Goal: Task Accomplishment & Management: Manage account settings

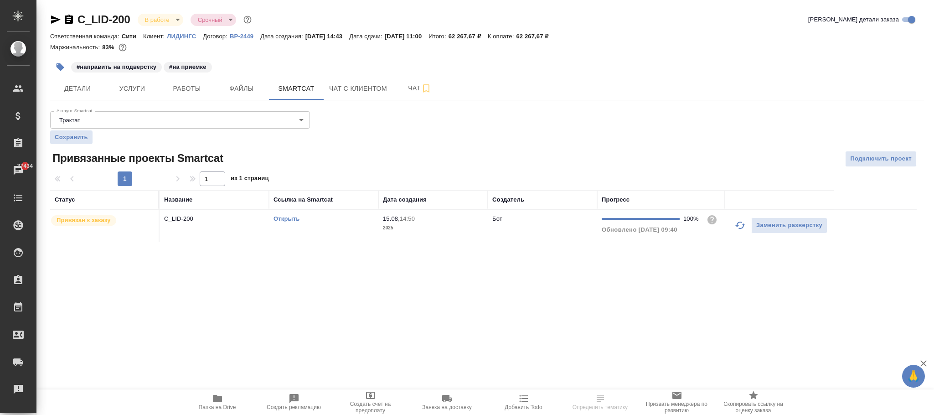
click at [439, 226] on p "2025" at bounding box center [433, 227] width 100 height 9
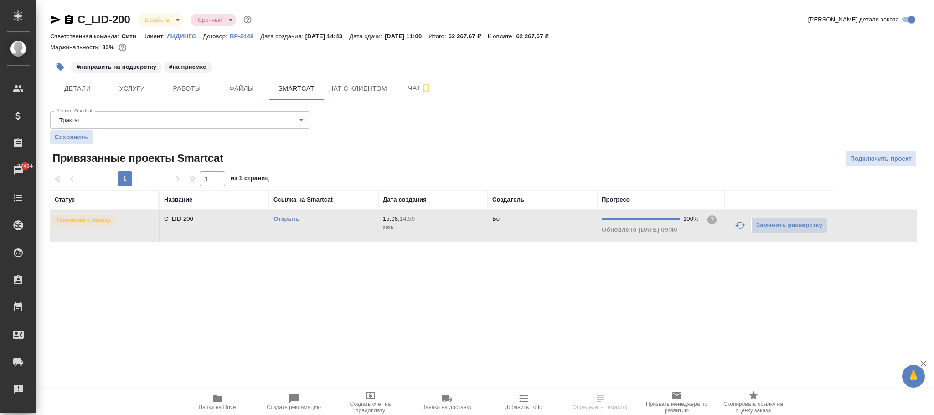
click at [439, 226] on p "2025" at bounding box center [433, 227] width 100 height 9
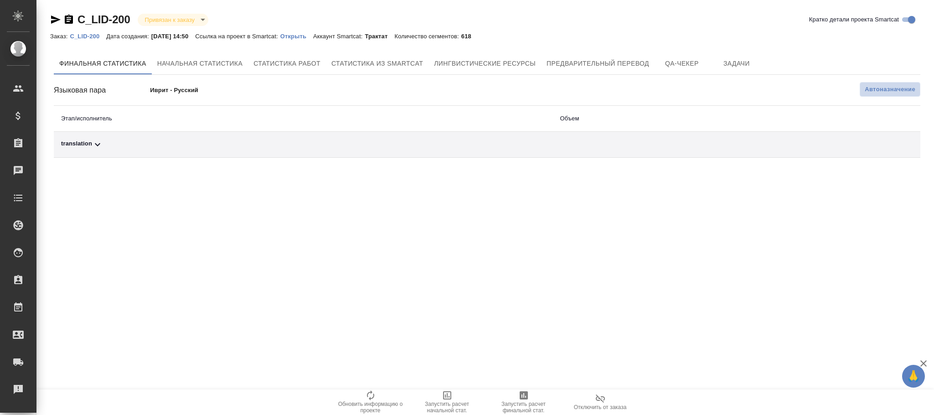
click at [904, 93] on span "Автоназначение" at bounding box center [889, 89] width 51 height 9
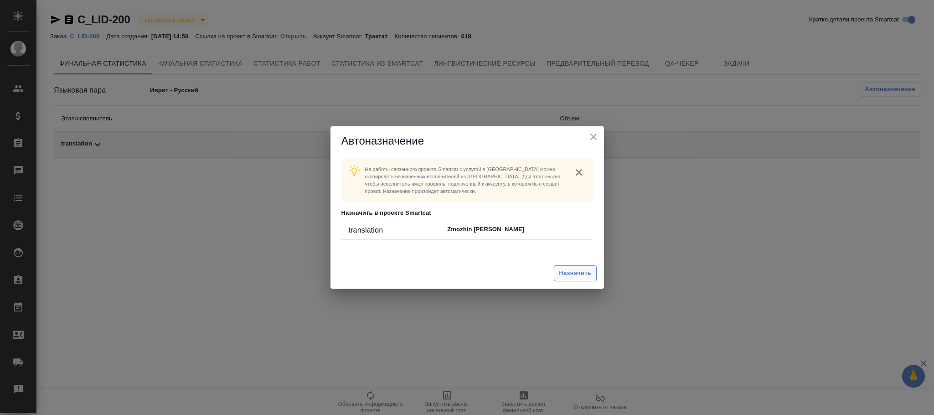
click at [584, 268] on span "Назначить" at bounding box center [575, 273] width 32 height 10
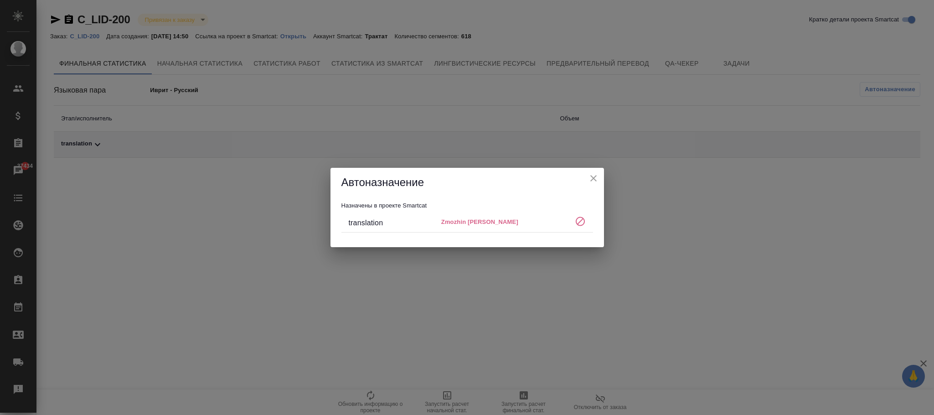
click at [593, 179] on icon "close" at bounding box center [593, 178] width 6 height 6
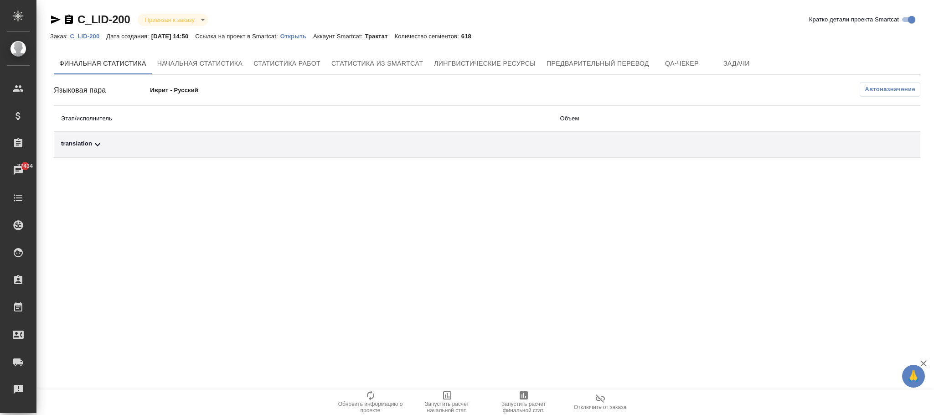
click at [89, 36] on p "C_LID-200" at bounding box center [88, 36] width 36 height 7
click at [875, 90] on span "Автоназначение" at bounding box center [889, 89] width 51 height 9
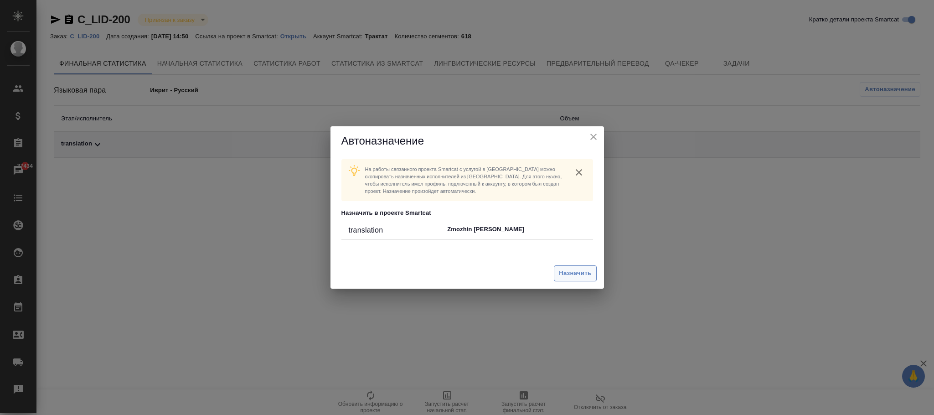
click at [576, 269] on span "Назначить" at bounding box center [575, 273] width 32 height 10
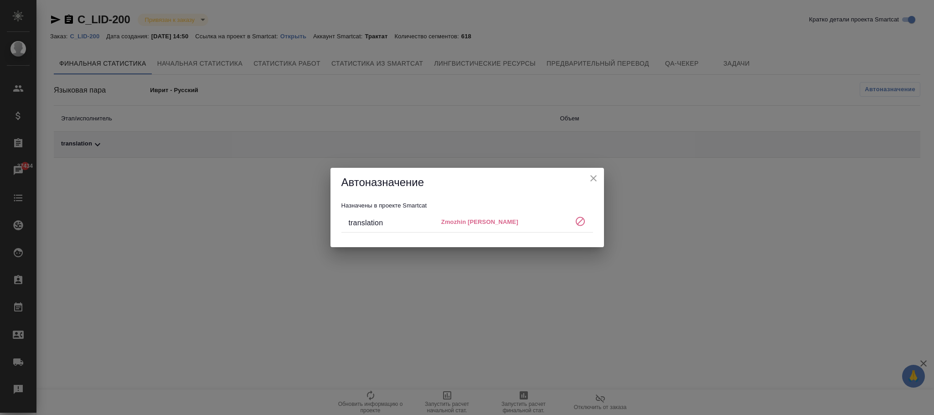
click at [311, 37] on div "Автоназначение Назначены в проекте Smartcat translation Zmozhin Vladimir" at bounding box center [467, 207] width 934 height 415
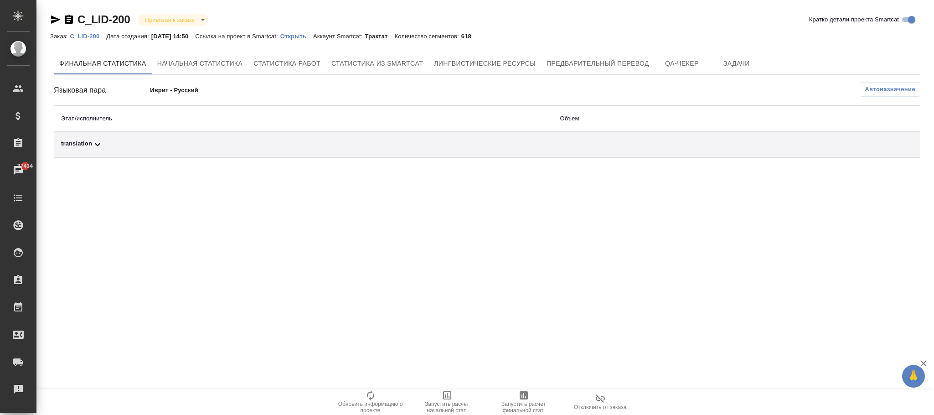
click at [313, 36] on p "Открыть" at bounding box center [296, 36] width 33 height 7
click at [96, 35] on p "C_LID-200" at bounding box center [88, 36] width 36 height 7
click at [907, 89] on span "Автоназначение" at bounding box center [889, 89] width 51 height 9
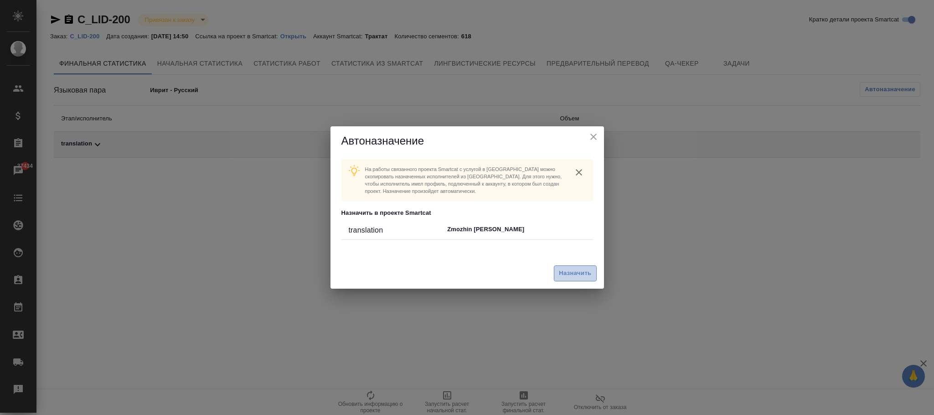
click at [577, 273] on span "Назначить" at bounding box center [575, 273] width 32 height 10
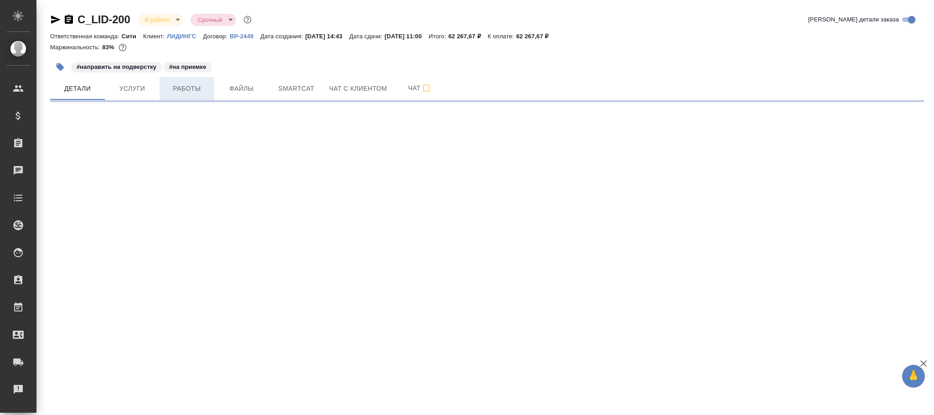
click at [186, 93] on span "Работы" at bounding box center [187, 88] width 44 height 11
click at [189, 92] on span "Работы" at bounding box center [187, 88] width 44 height 11
select select "RU"
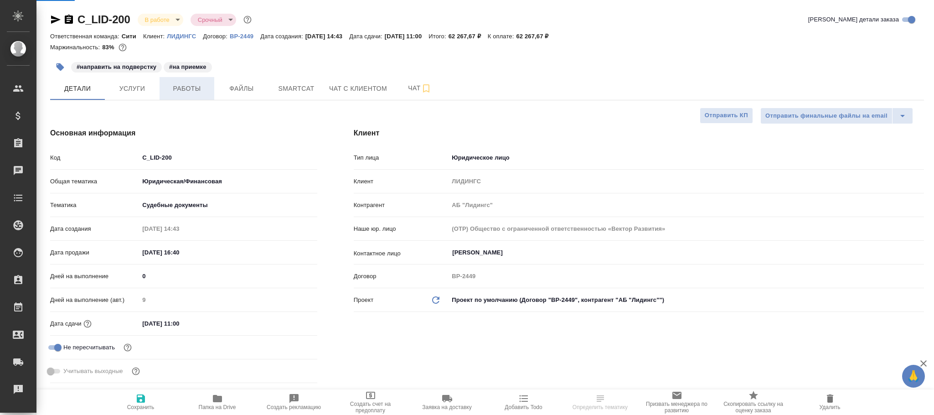
click at [190, 92] on span "Работы" at bounding box center [187, 88] width 44 height 11
type textarea "x"
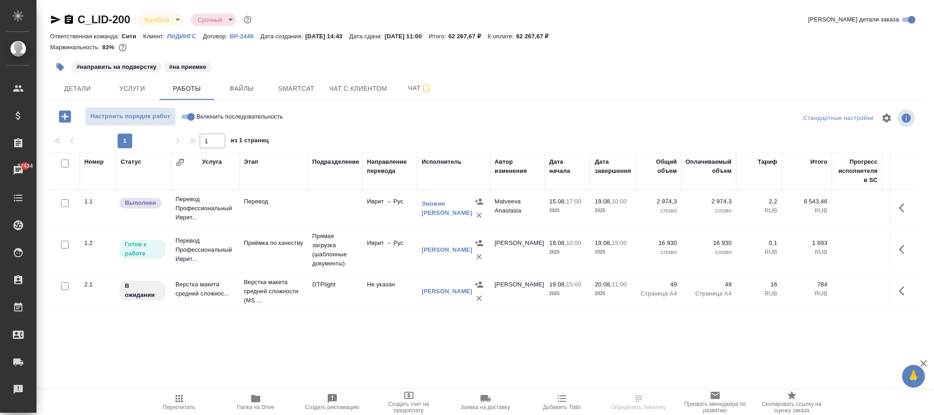
click at [433, 217] on div "Зможин Владимир" at bounding box center [447, 208] width 51 height 18
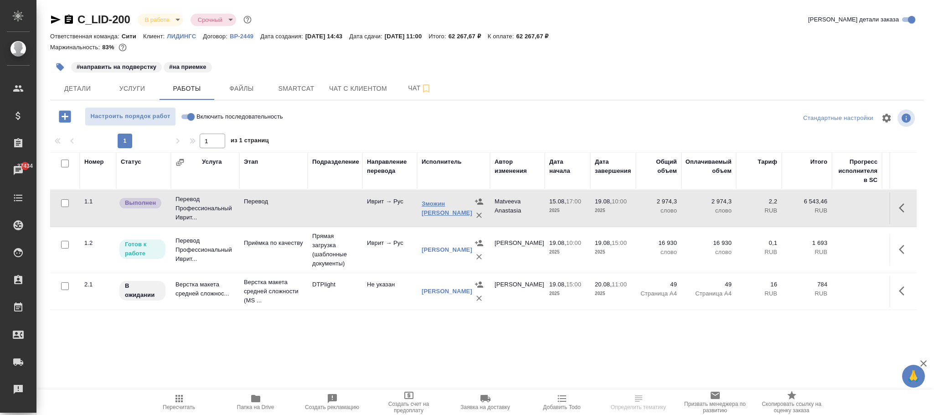
click at [435, 211] on link "Зможин Владимир" at bounding box center [447, 208] width 51 height 16
click at [82, 93] on span "Детали" at bounding box center [78, 88] width 44 height 11
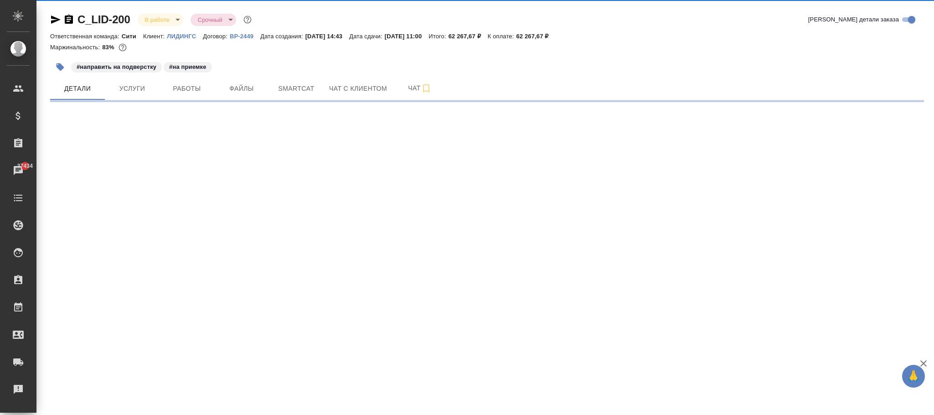
select select "RU"
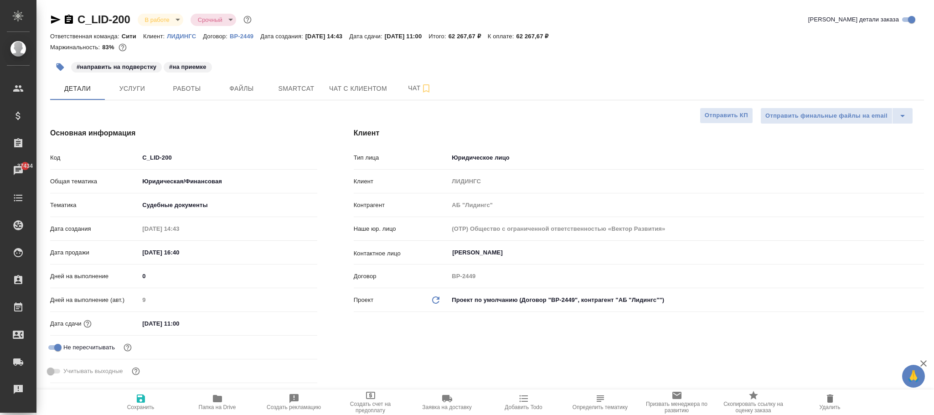
type textarea "x"
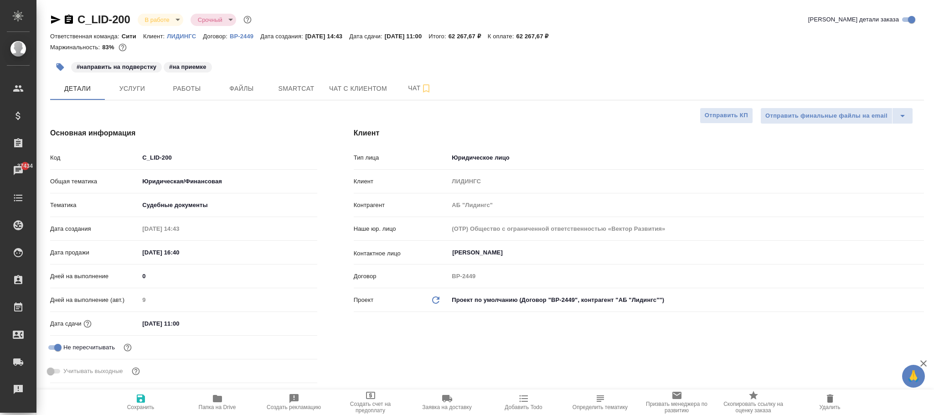
type textarea "x"
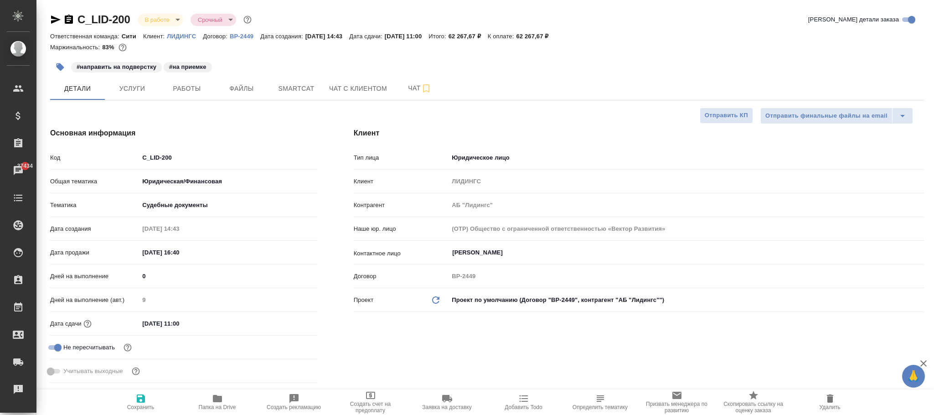
type textarea "x"
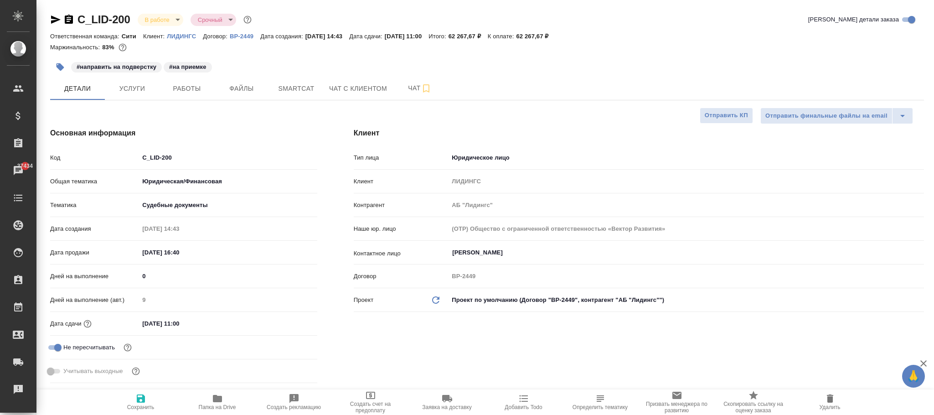
type textarea "x"
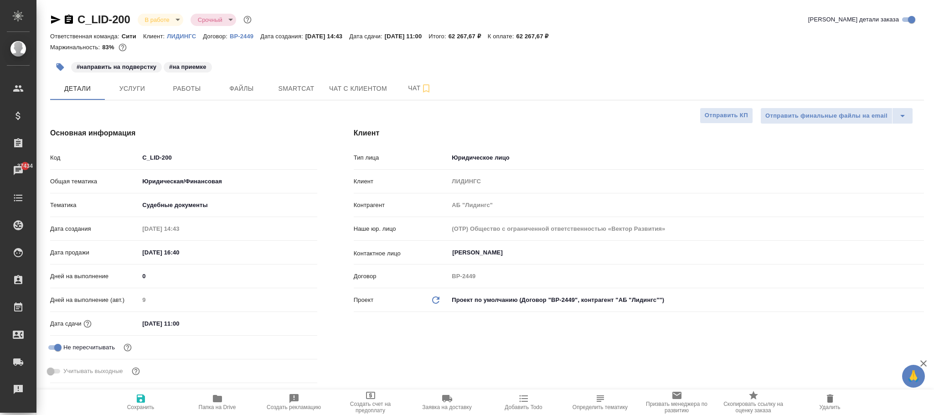
type textarea "x"
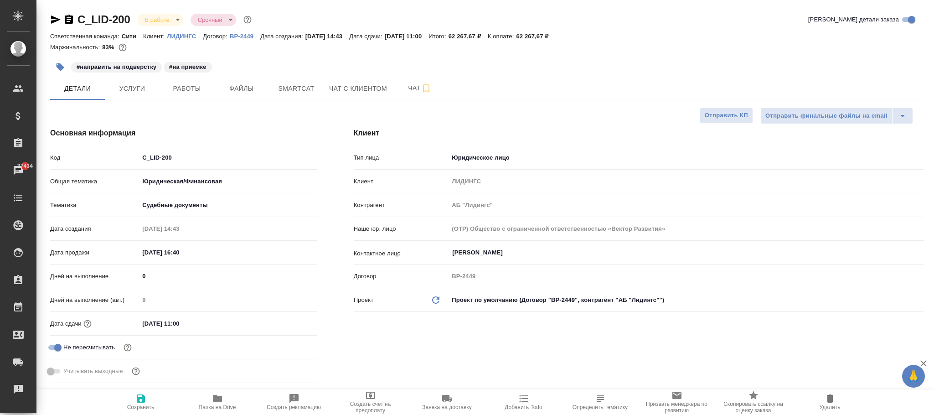
type textarea "x"
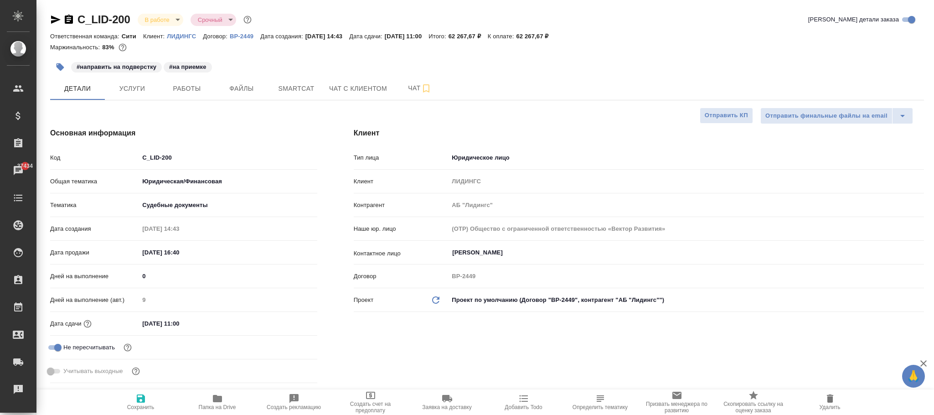
type textarea "x"
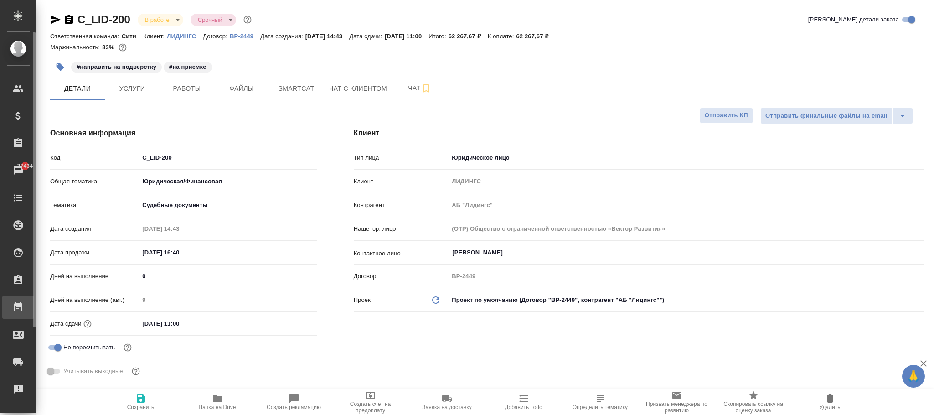
type textarea "x"
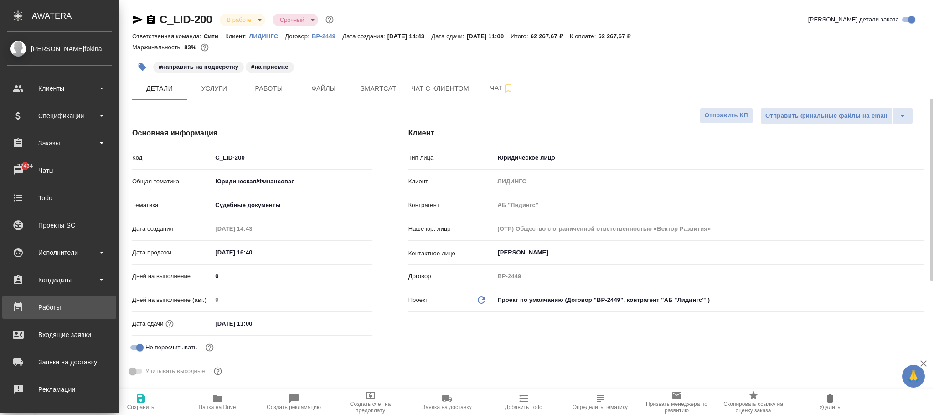
type textarea "x"
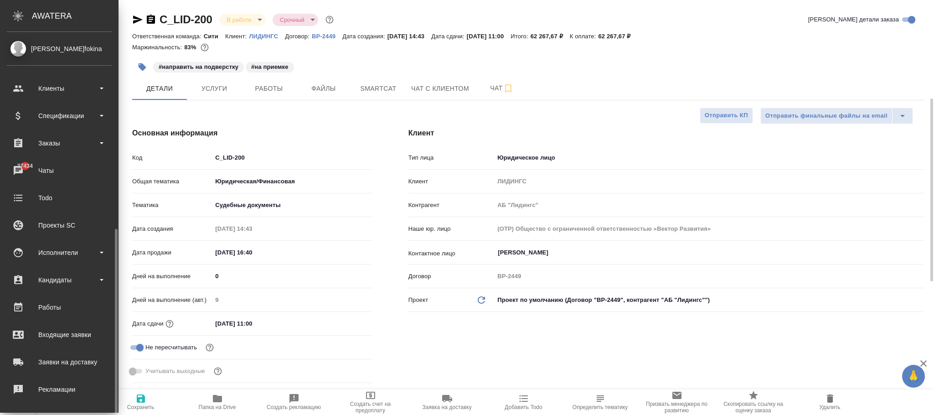
scroll to position [111, 0]
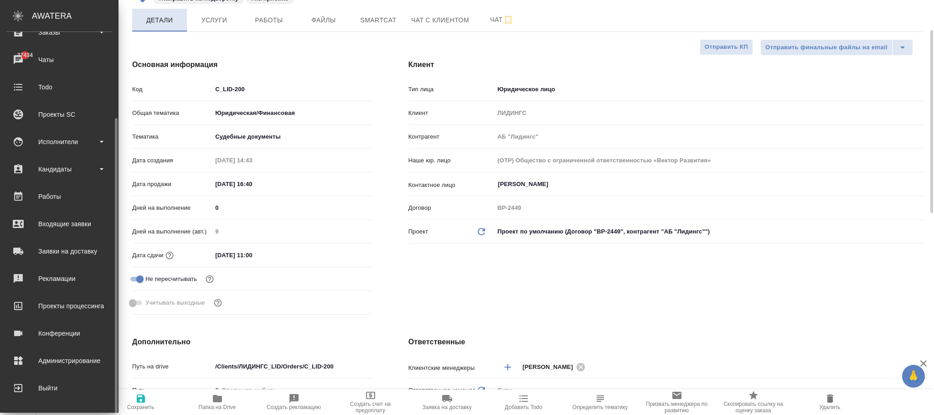
click at [78, 358] on div "Администрирование" at bounding box center [59, 361] width 105 height 14
type textarea "x"
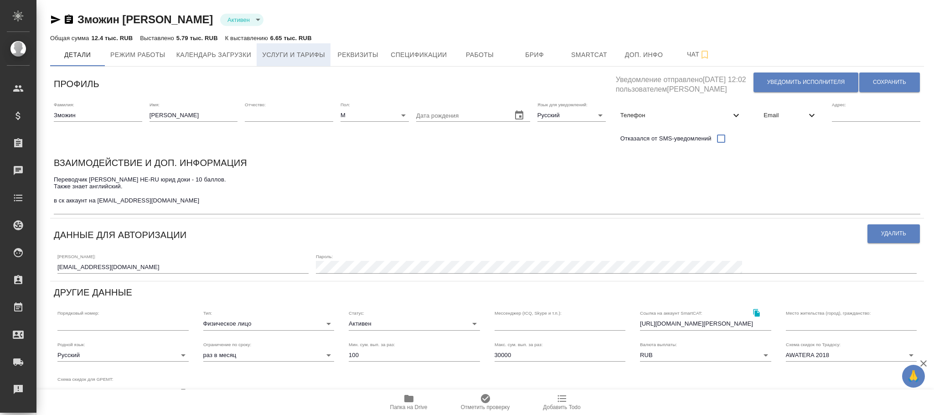
click at [297, 57] on span "Услуги и тарифы" at bounding box center [293, 54] width 63 height 11
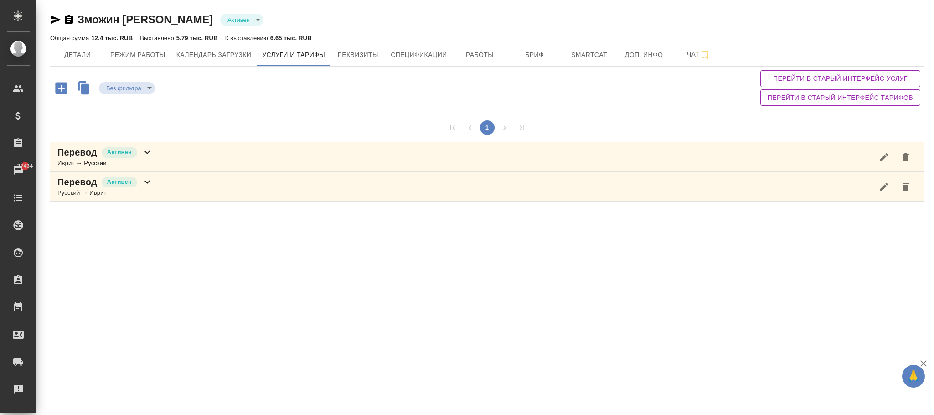
click at [147, 156] on icon at bounding box center [147, 152] width 11 height 11
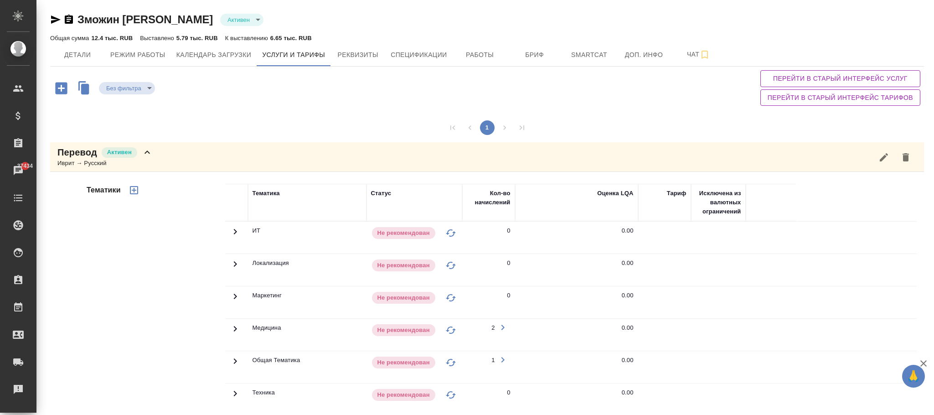
scroll to position [175, 0]
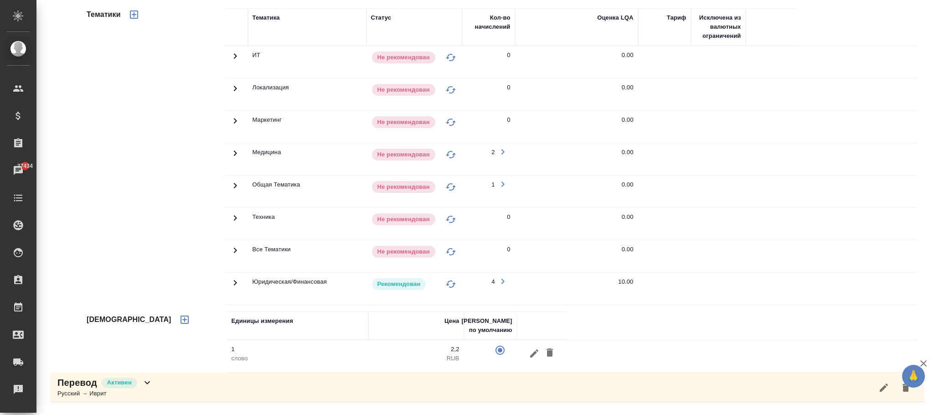
click at [235, 62] on icon at bounding box center [235, 56] width 11 height 11
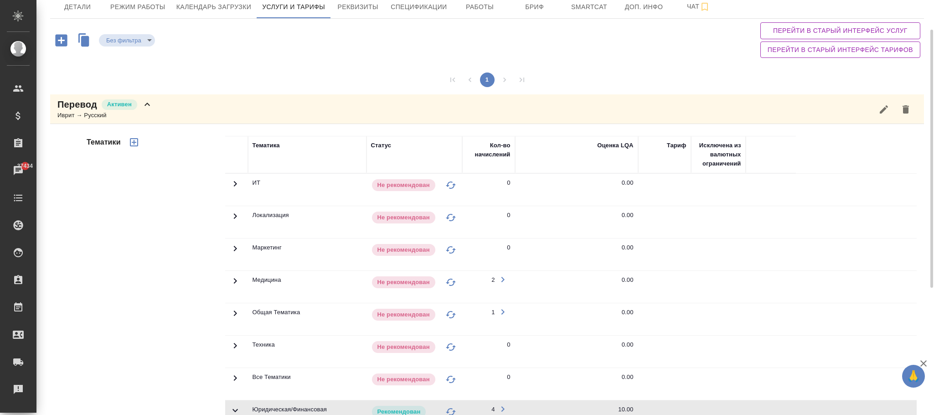
scroll to position [0, 0]
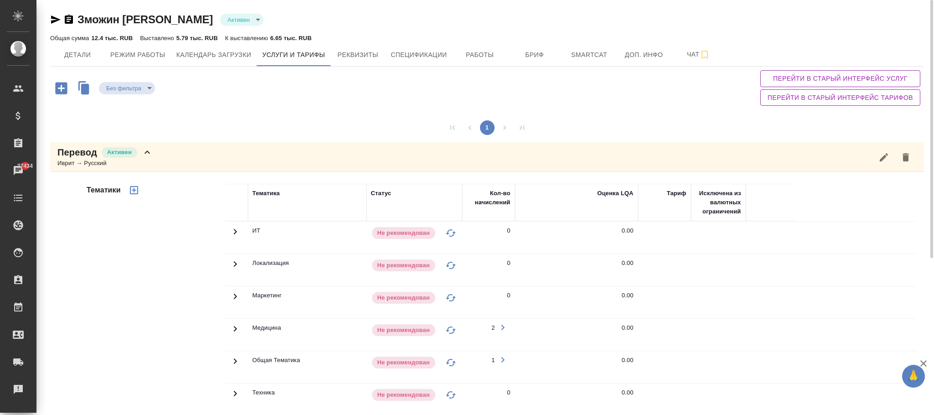
click at [873, 74] on span "Перейти в старый интерфейс услуг" at bounding box center [839, 78] width 145 height 11
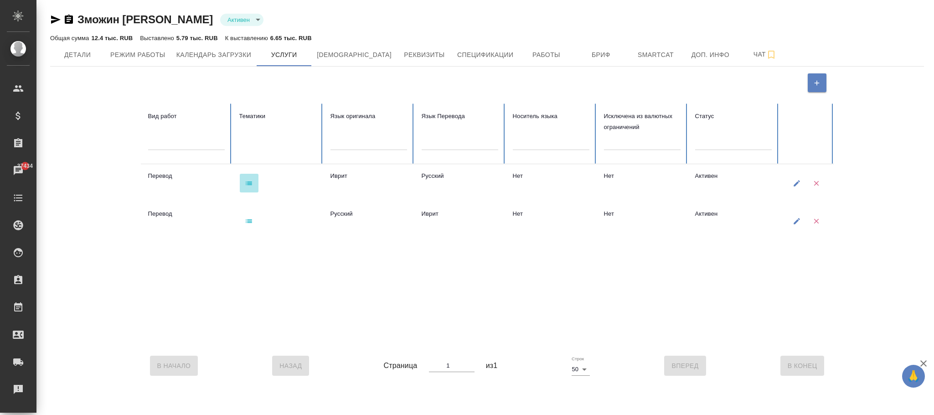
click at [246, 183] on icon "button" at bounding box center [249, 183] width 6 height 4
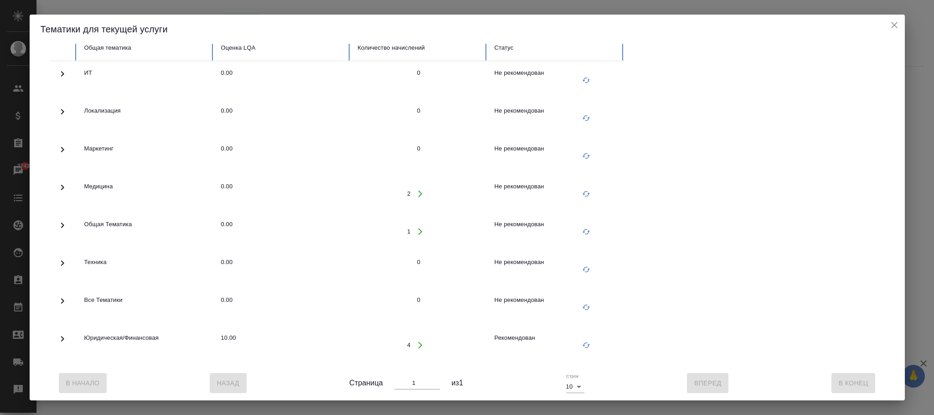
scroll to position [69, 0]
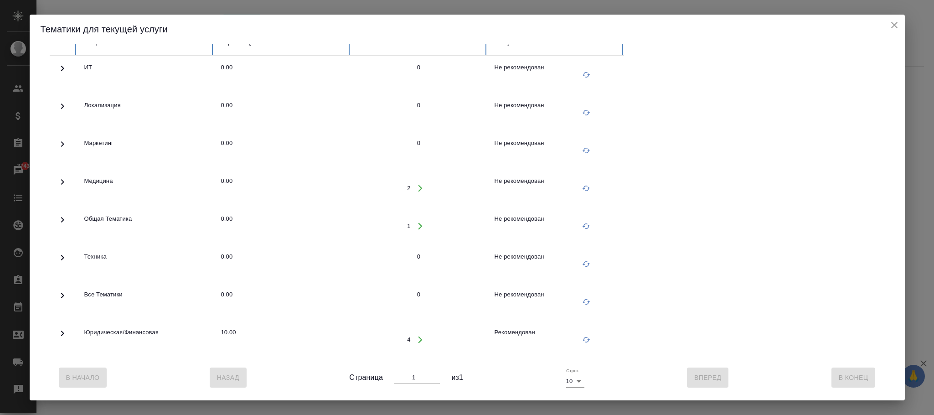
click at [63, 328] on icon at bounding box center [62, 333] width 11 height 11
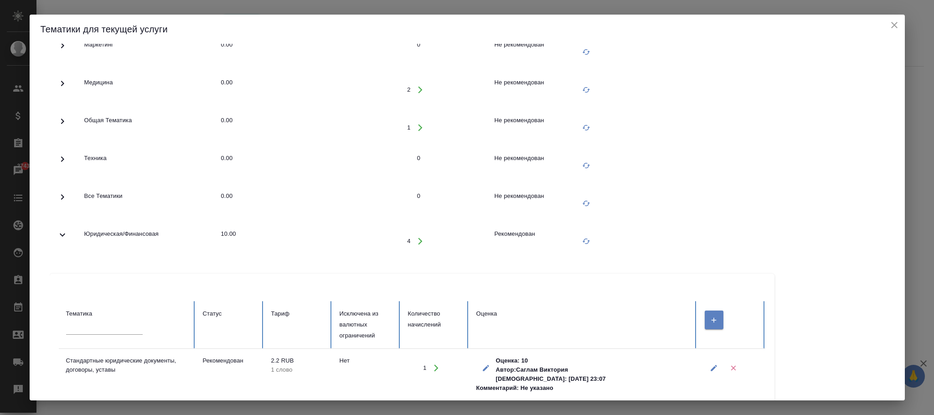
scroll to position [206, 0]
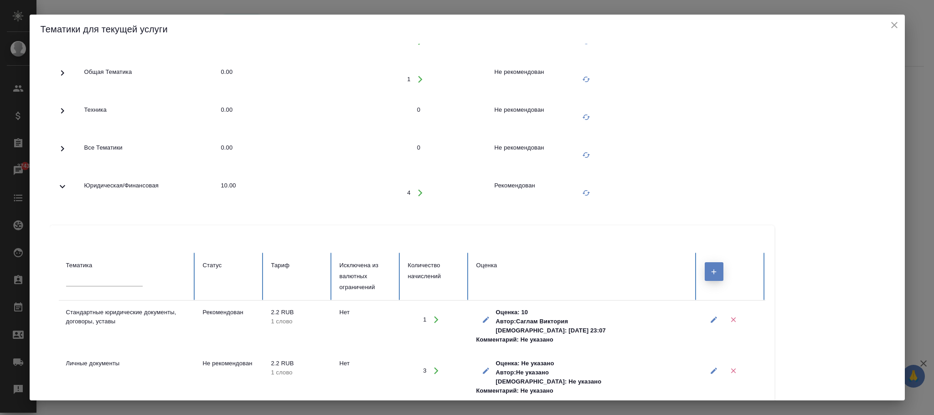
click at [709, 276] on button "button" at bounding box center [714, 271] width 19 height 19
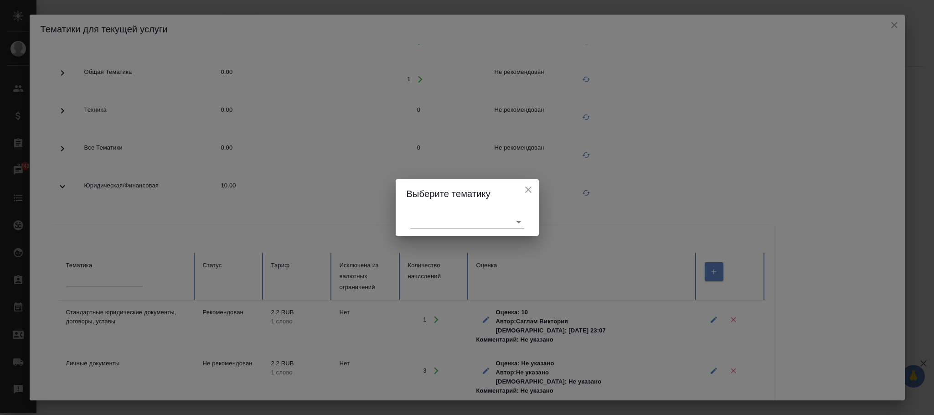
click at [476, 221] on body "🙏 .cls-1 fill:#fff; AWATERA Фокина Наталья n.fokina Клиенты Спецификации Заказы…" at bounding box center [467, 207] width 934 height 415
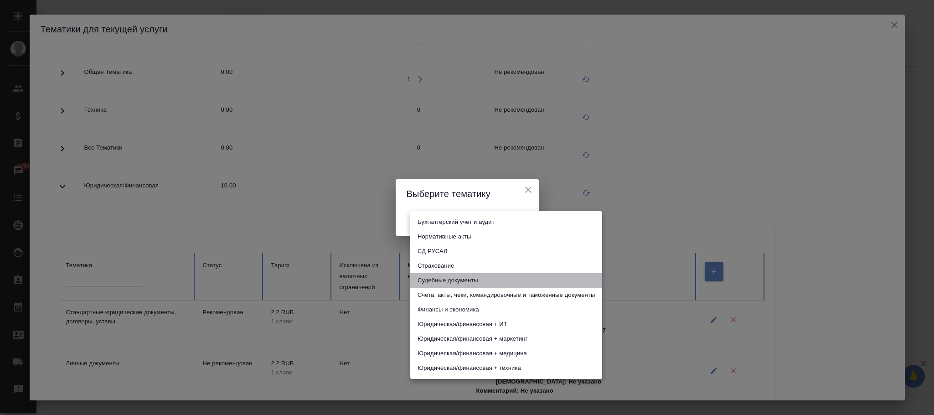
click at [450, 278] on li "Судебные документы" at bounding box center [506, 280] width 192 height 15
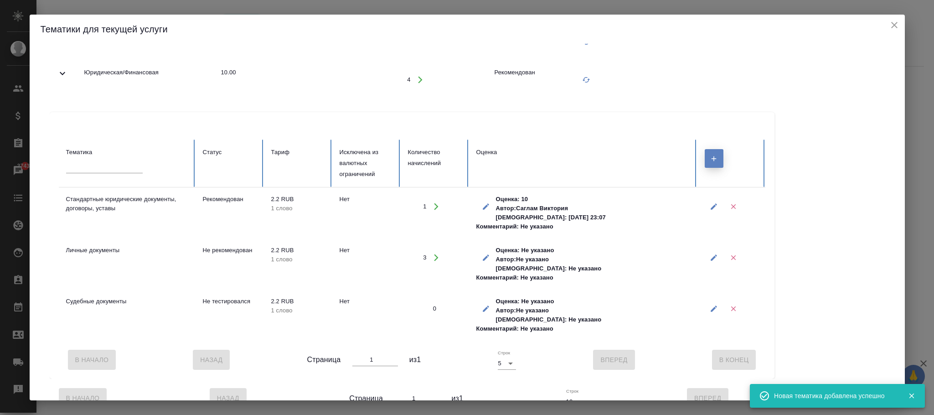
scroll to position [342, 0]
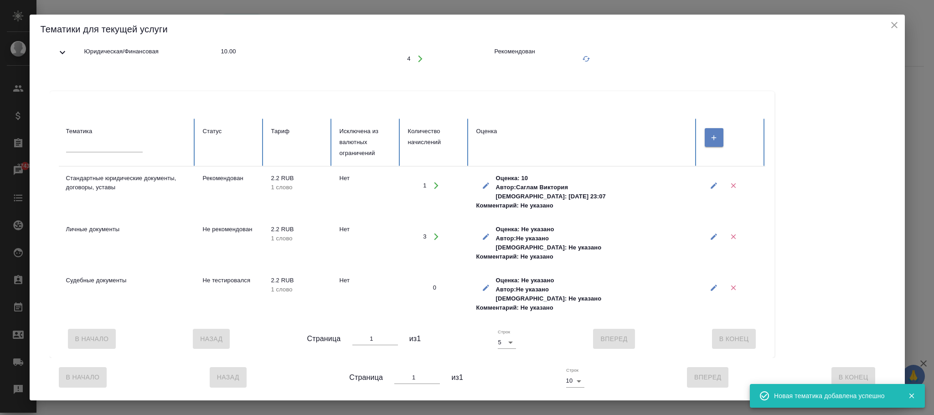
click at [712, 285] on icon "button" at bounding box center [714, 287] width 8 height 8
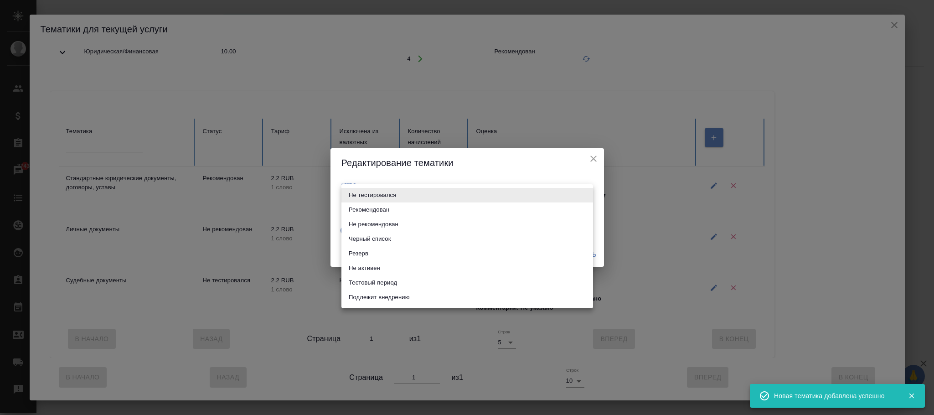
click at [434, 193] on body "🙏 .cls-1 fill:#fff; AWATERA Фокина Наталья n.fokina Клиенты Спецификации Заказы…" at bounding box center [467, 207] width 934 height 415
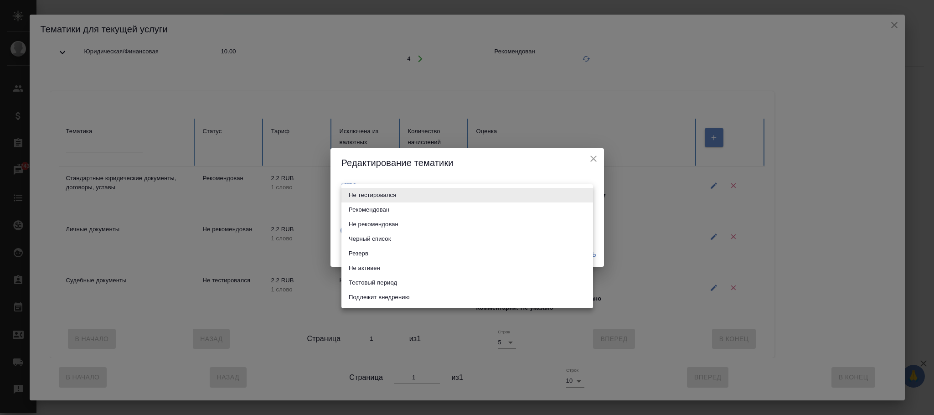
click at [381, 282] on li "Тестовый период" at bounding box center [467, 282] width 252 height 15
type input "test period"
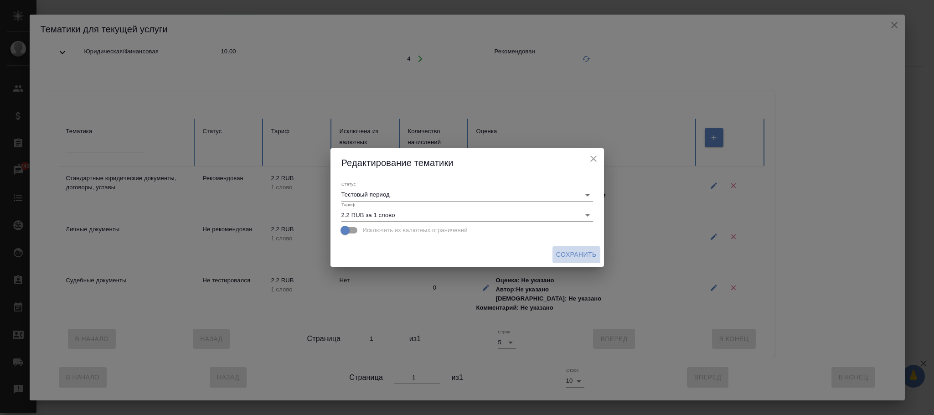
click at [577, 253] on span "Сохранить" at bounding box center [576, 254] width 41 height 11
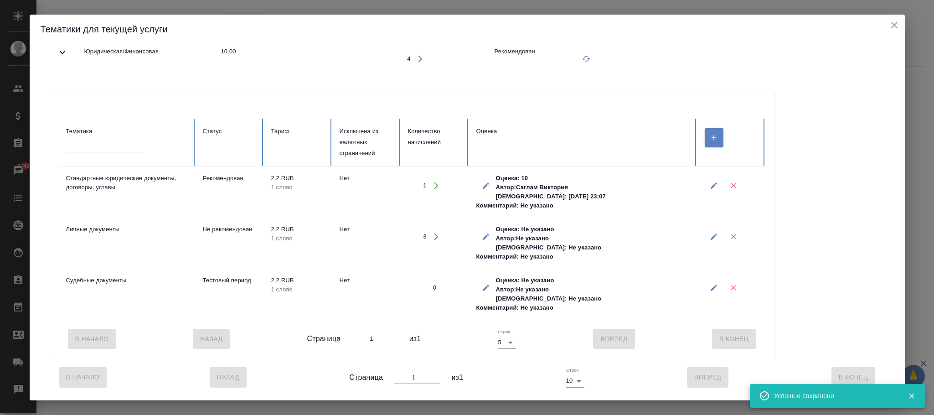
click at [894, 22] on icon "close" at bounding box center [894, 25] width 11 height 11
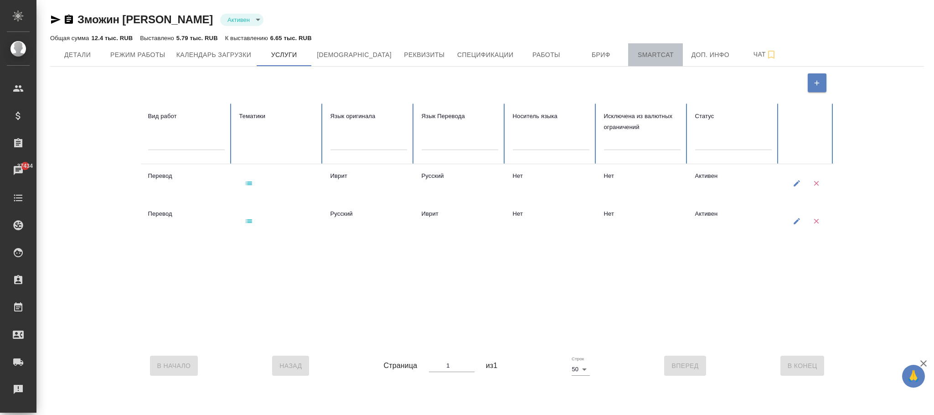
click at [638, 57] on span "Smartcat" at bounding box center [655, 54] width 44 height 11
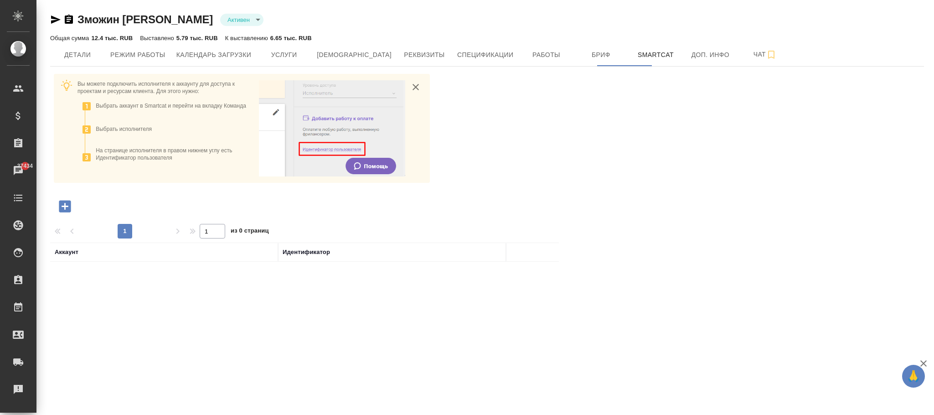
click at [67, 205] on icon "button" at bounding box center [65, 206] width 12 height 12
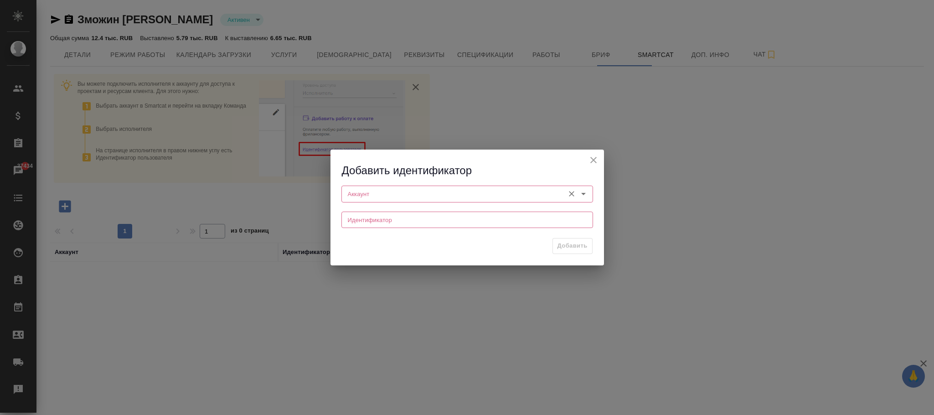
click at [407, 190] on input "Аккаунт" at bounding box center [452, 193] width 216 height 11
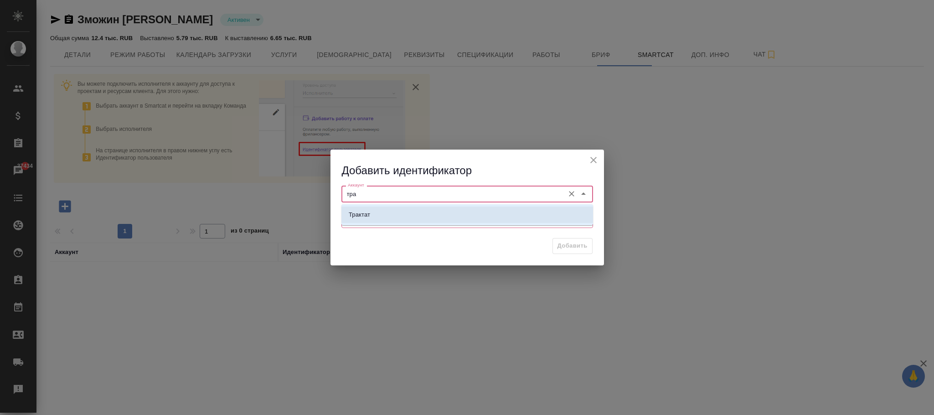
click at [446, 208] on li "Трактат" at bounding box center [467, 214] width 252 height 16
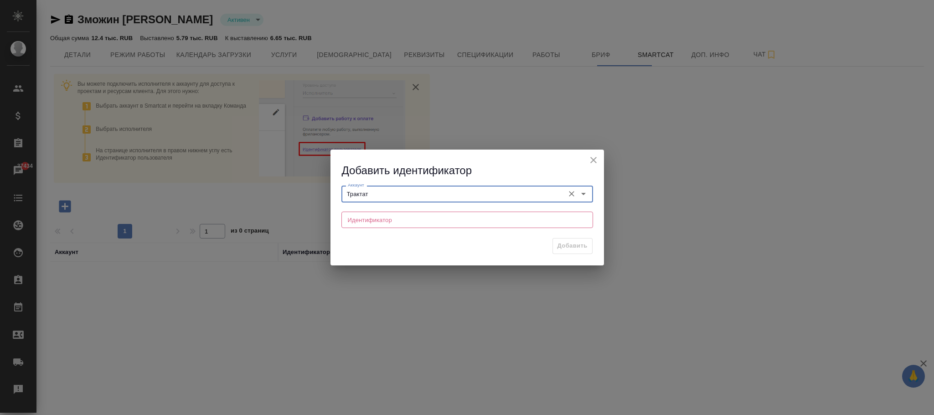
type input "Трактат"
click at [443, 219] on input "text" at bounding box center [467, 219] width 252 height 16
paste input "f6b7b1e8-d9ff-44d4-95f1-b90d55f5a0dc"
click at [346, 216] on input "f6b7b1e8-d9ff-44d4-95f1-b90d55f5a0dc" at bounding box center [467, 219] width 252 height 16
type input "f6b7b1e8-d9ff-44d4-95f1-b90d55f5a0dc"
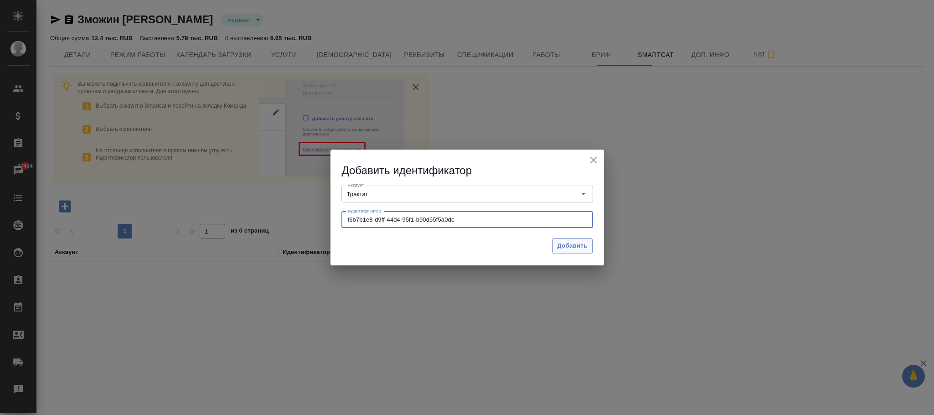
click at [580, 247] on span "Добавить" at bounding box center [572, 246] width 30 height 10
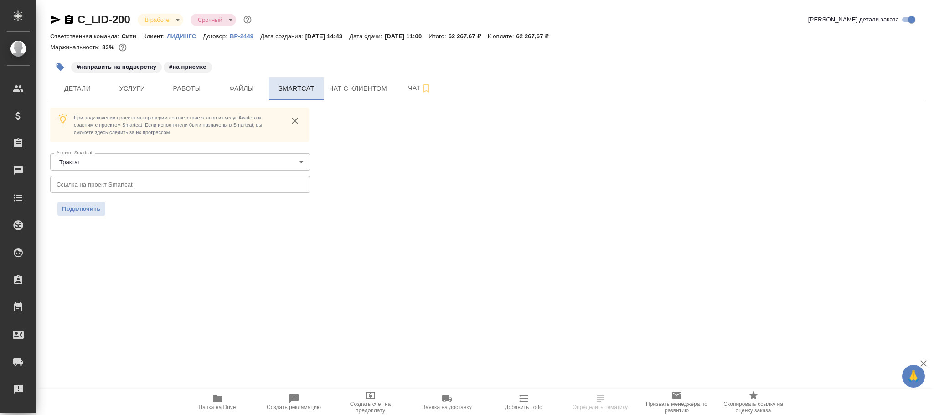
click at [302, 91] on span "Smartcat" at bounding box center [296, 88] width 44 height 11
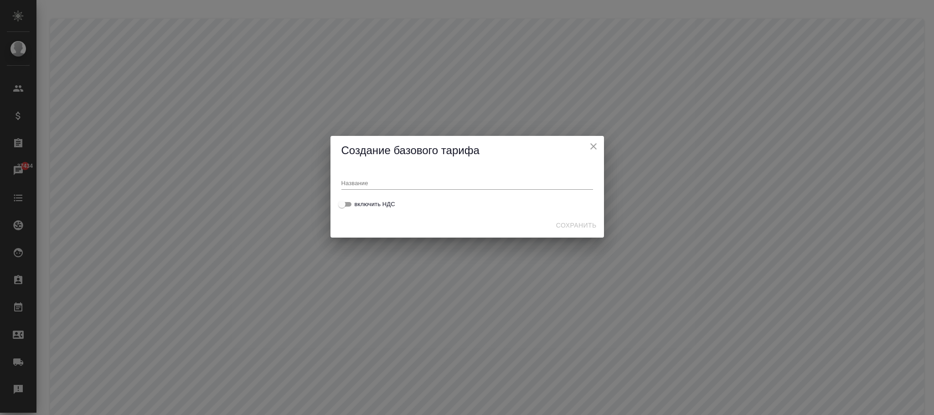
click at [393, 174] on div "Название" at bounding box center [467, 179] width 252 height 20
click at [396, 182] on input "text" at bounding box center [467, 182] width 252 height 13
paste input "прайс_2025_филиалы"
click at [345, 180] on input "прайс_2025_филиалы" at bounding box center [467, 182] width 252 height 13
type input "Прайс_2025_филиалы"
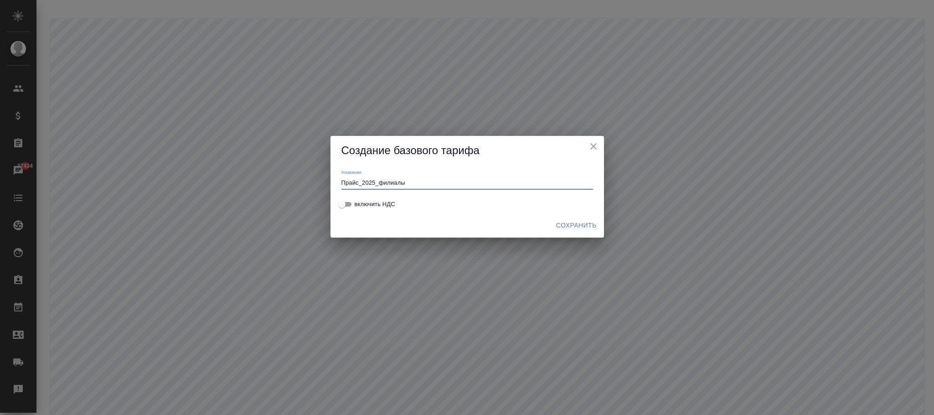
click at [583, 226] on span "Сохранить" at bounding box center [576, 225] width 41 height 11
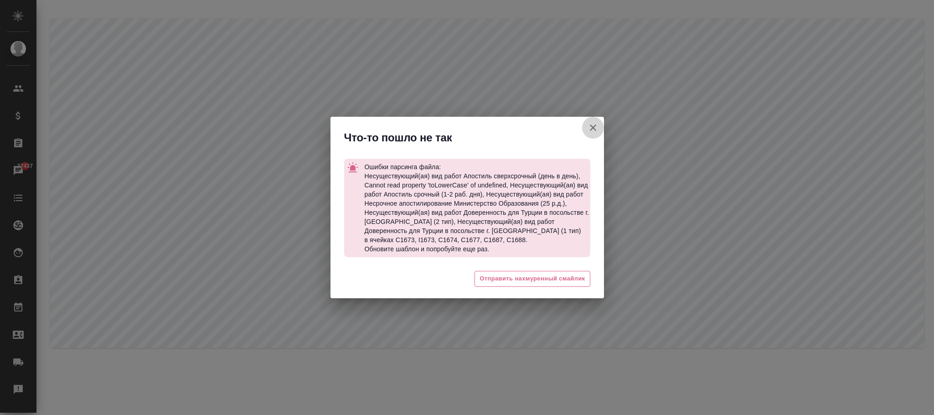
click at [592, 126] on icon "button" at bounding box center [592, 127] width 11 height 11
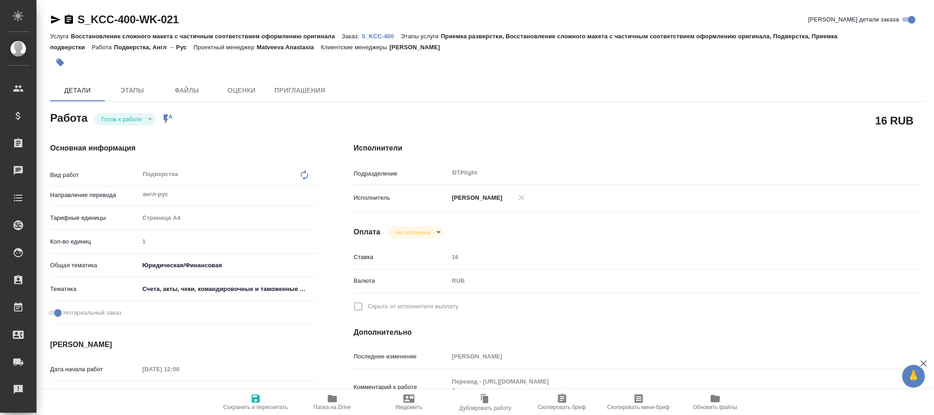
type textarea "x"
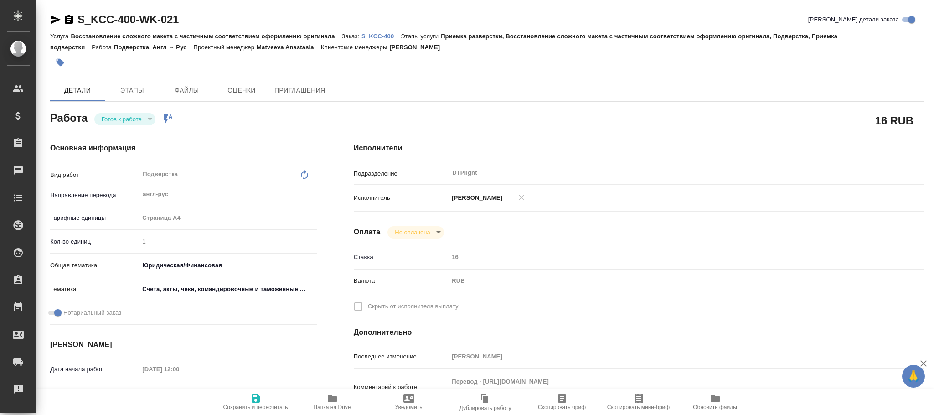
type textarea "x"
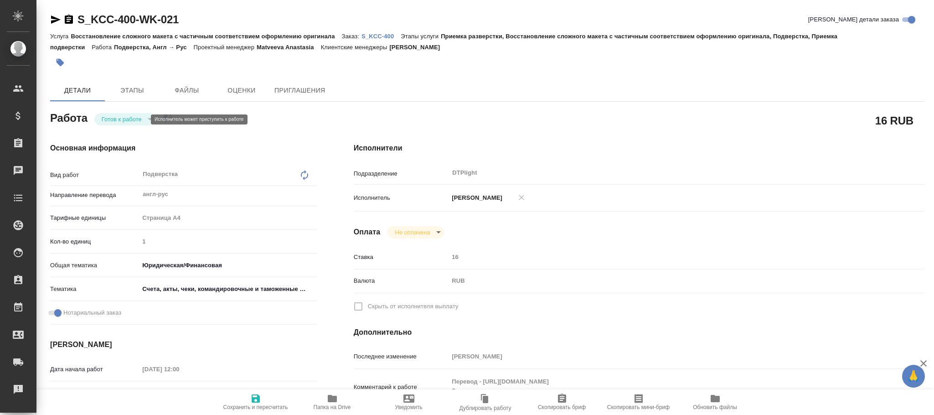
click at [133, 119] on button "Готов к работе" at bounding box center [122, 119] width 46 height 8
type textarea "x"
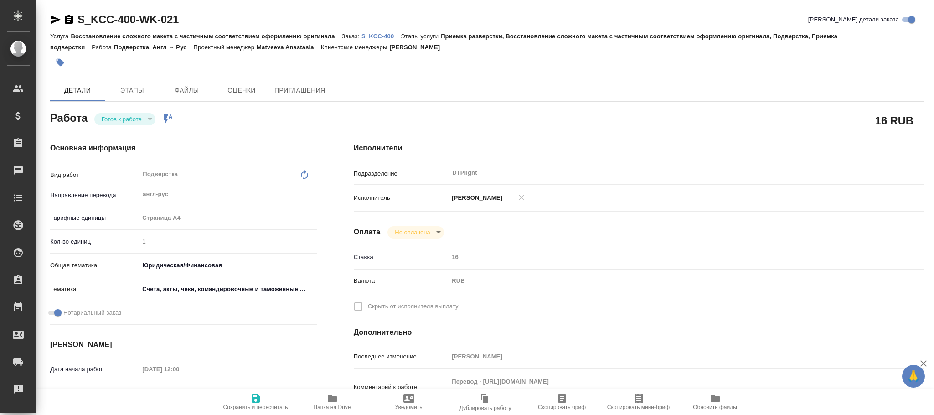
type textarea "x"
click at [126, 119] on button "Готов к работе" at bounding box center [122, 119] width 46 height 8
type textarea "x"
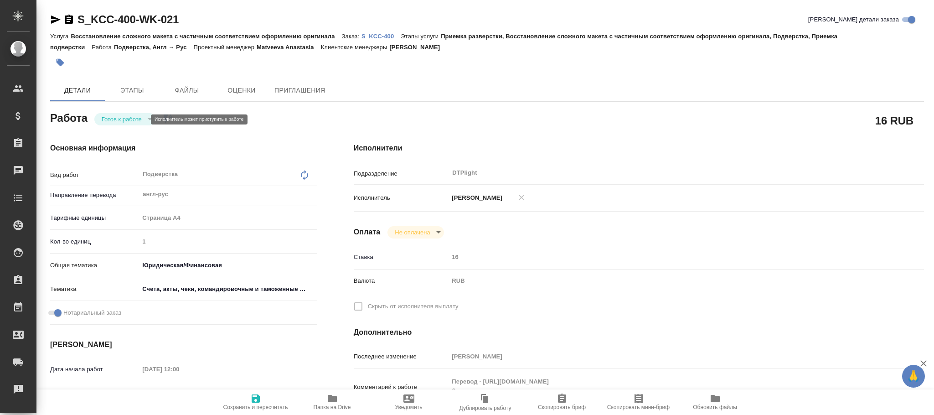
type textarea "x"
click at [137, 119] on button "Готов к работе" at bounding box center [122, 119] width 46 height 8
click at [146, 119] on div "Готов к работе" at bounding box center [124, 119] width 61 height 12
click at [148, 119] on div "Готов к работе" at bounding box center [124, 119] width 61 height 12
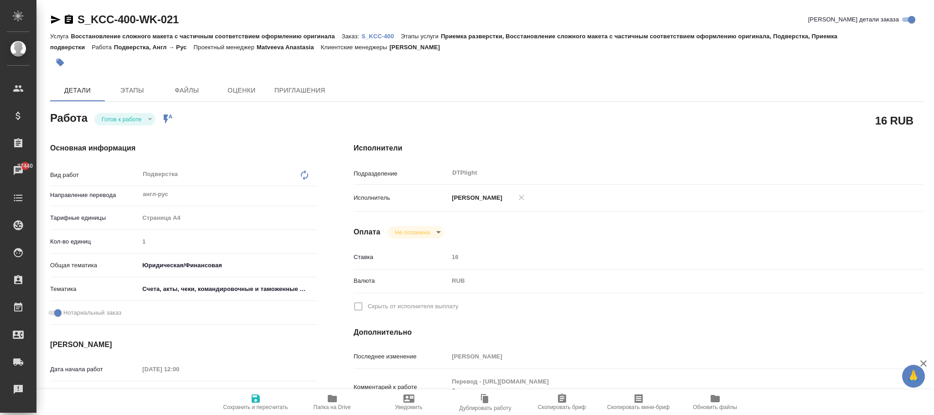
click at [148, 119] on div "Готов к работе" at bounding box center [124, 119] width 61 height 12
type textarea "x"
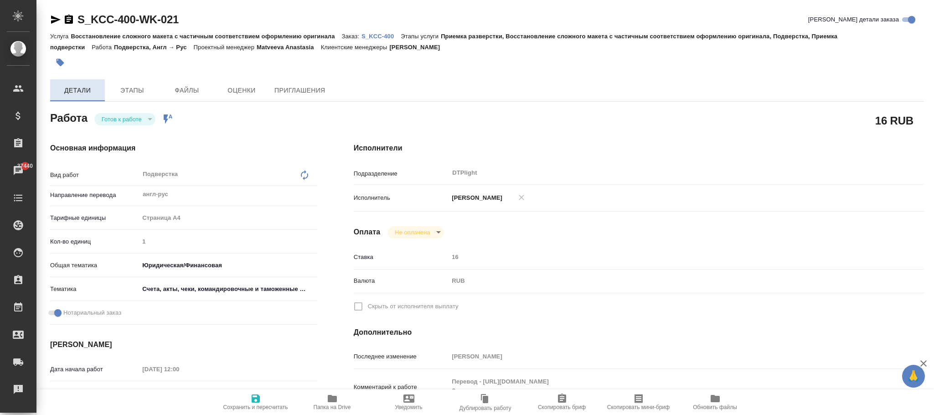
type textarea "x"
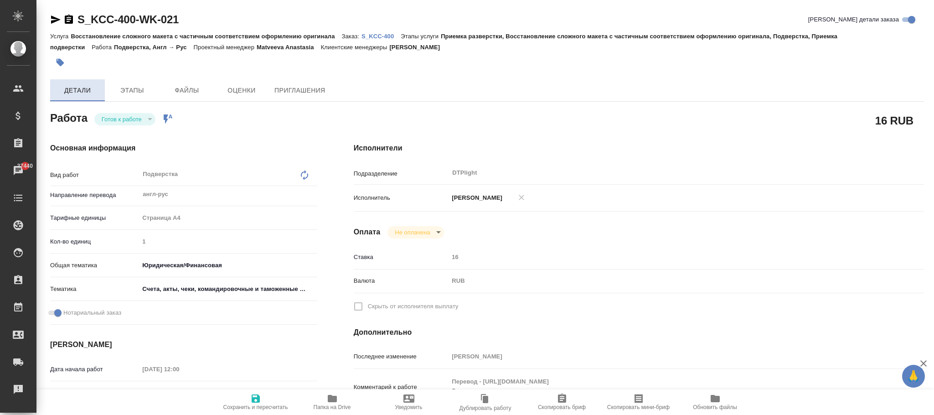
type textarea "x"
click at [381, 37] on p "S_KCC-400" at bounding box center [380, 36] width 39 height 7
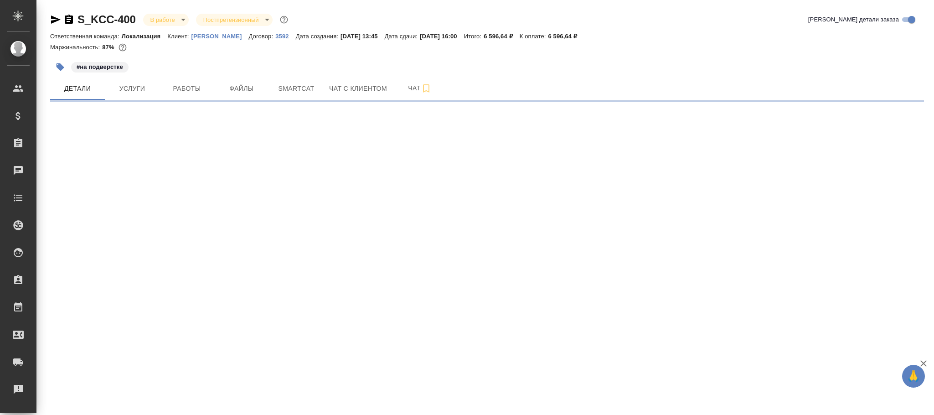
select select "RU"
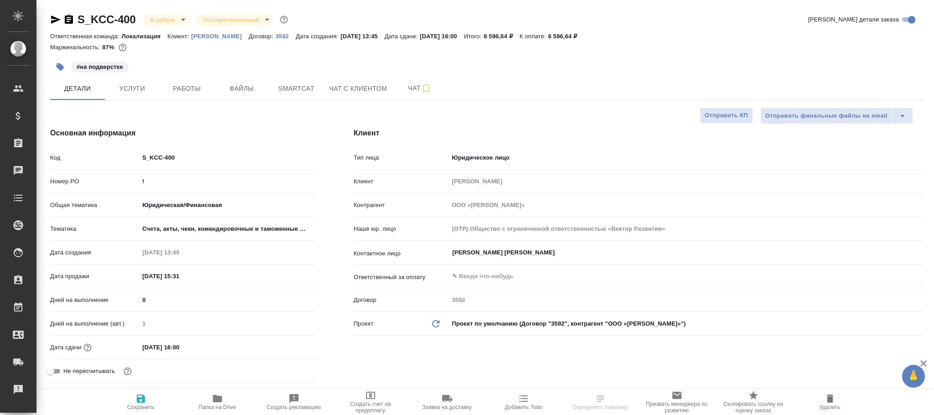
type textarea "x"
click at [194, 91] on span "Работы" at bounding box center [187, 88] width 44 height 11
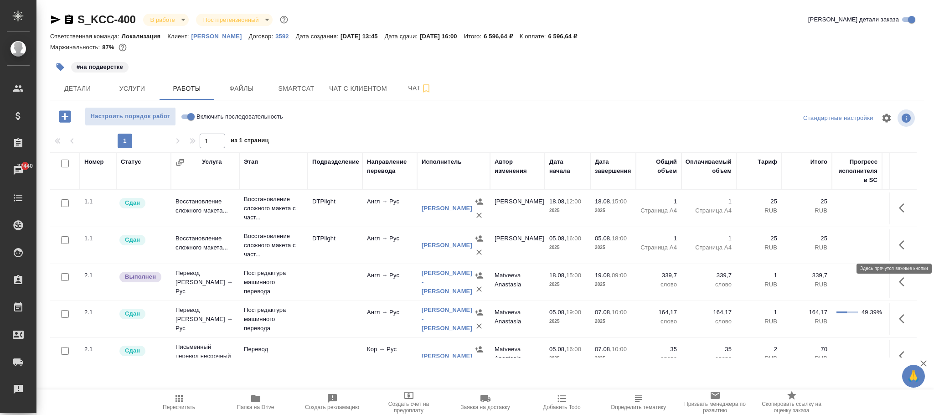
click at [899, 249] on icon "button" at bounding box center [904, 244] width 11 height 11
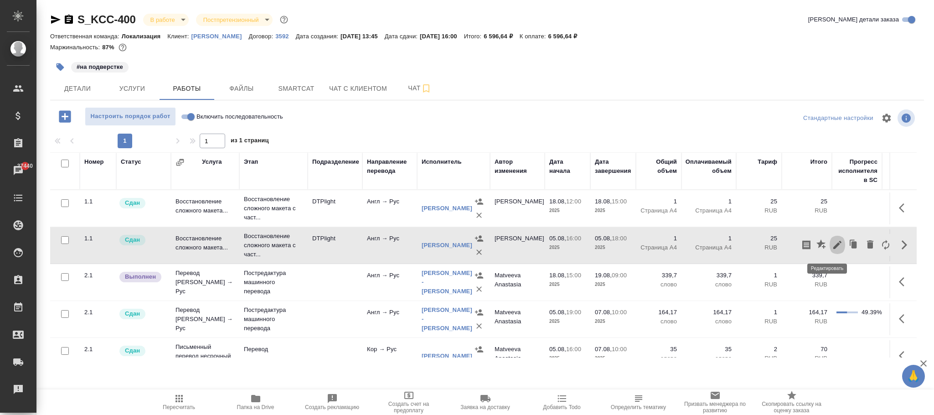
click at [833, 245] on button "button" at bounding box center [836, 245] width 15 height 22
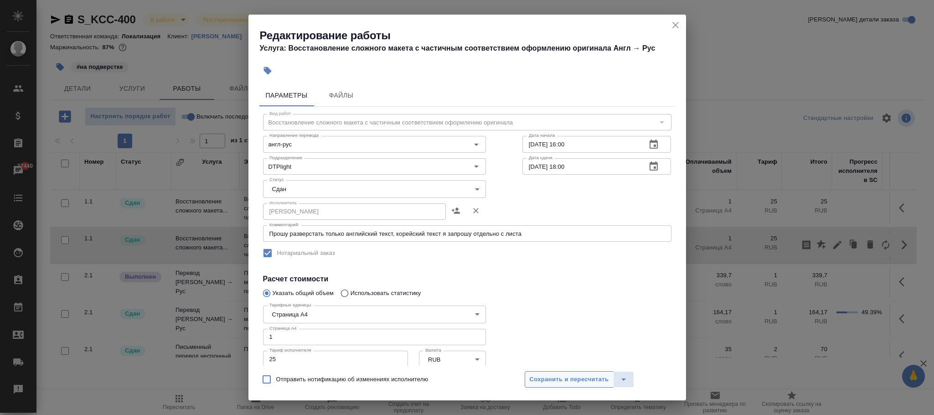
click at [572, 375] on span "Сохранить и пересчитать" at bounding box center [569, 379] width 79 height 10
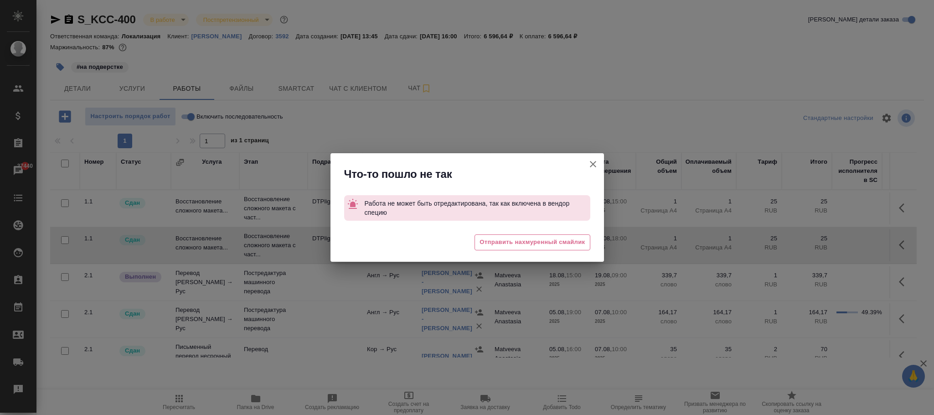
click at [595, 167] on icon "button" at bounding box center [592, 164] width 11 height 11
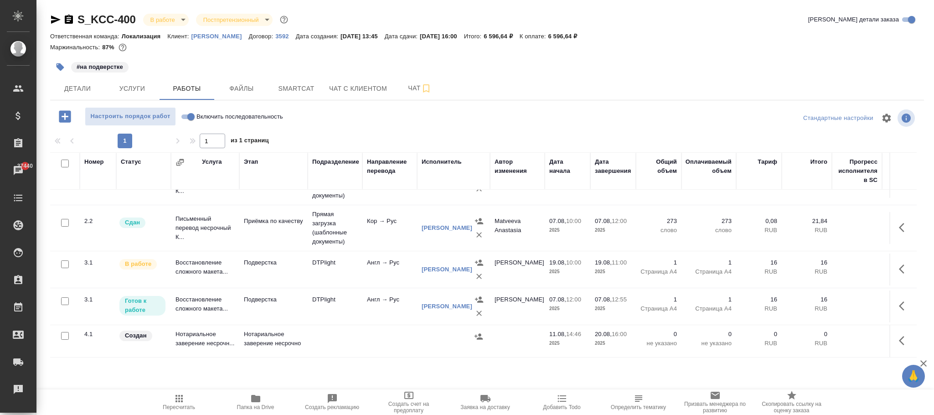
scroll to position [228, 0]
click at [899, 300] on icon "button" at bounding box center [904, 305] width 11 height 11
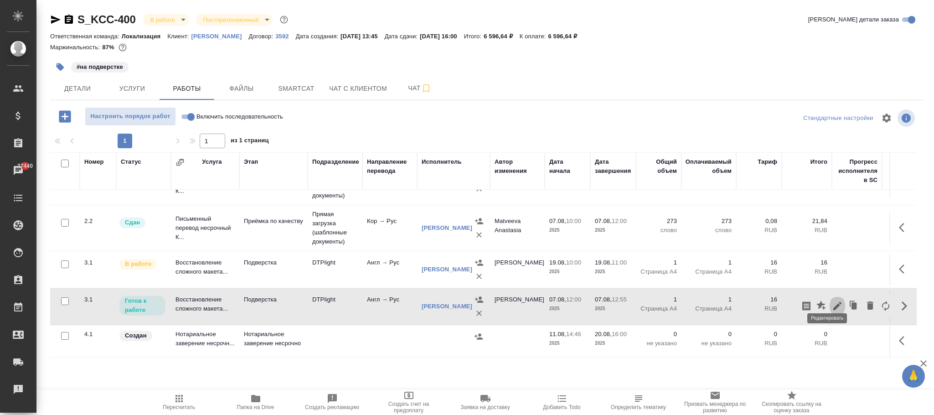
click at [832, 300] on icon "button" at bounding box center [837, 305] width 11 height 11
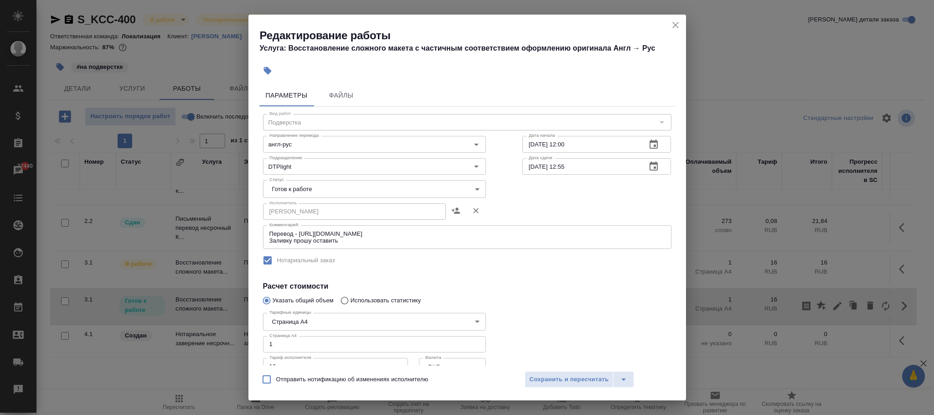
click at [308, 189] on body "🙏 .cls-1 fill:#fff; AWATERA Фокина Наталья n.fokina Клиенты Спецификации Заказы…" at bounding box center [467, 207] width 934 height 415
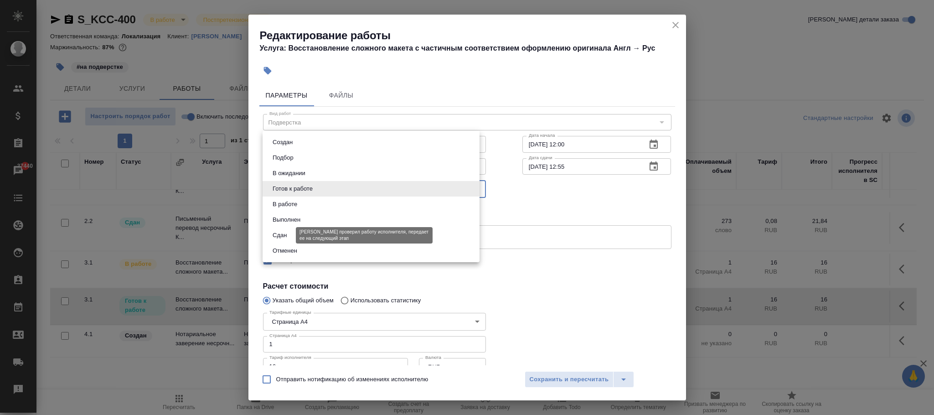
drag, startPoint x: 288, startPoint y: 234, endPoint x: 301, endPoint y: 243, distance: 15.7
click at [289, 234] on button "Сдан" at bounding box center [280, 235] width 20 height 10
type input "closed"
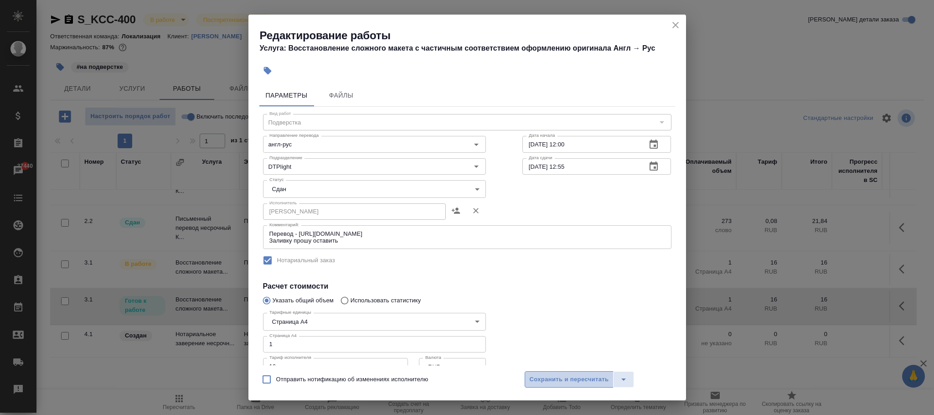
click at [580, 378] on span "Сохранить и пересчитать" at bounding box center [569, 379] width 79 height 10
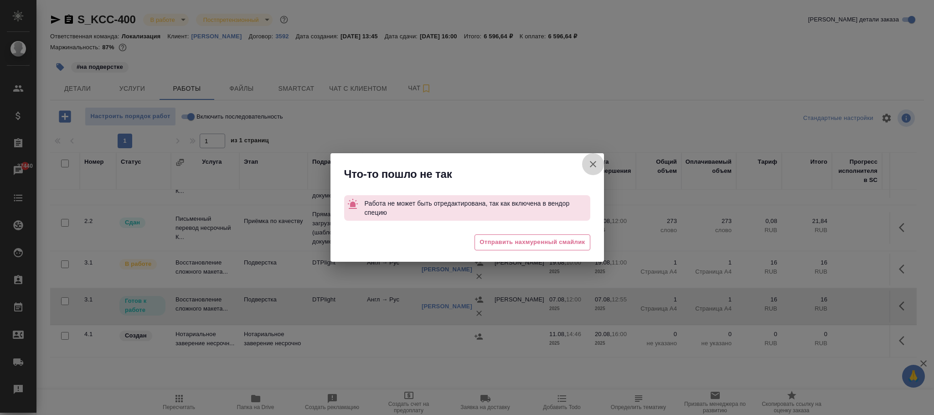
click at [592, 160] on icon "button" at bounding box center [592, 164] width 11 height 11
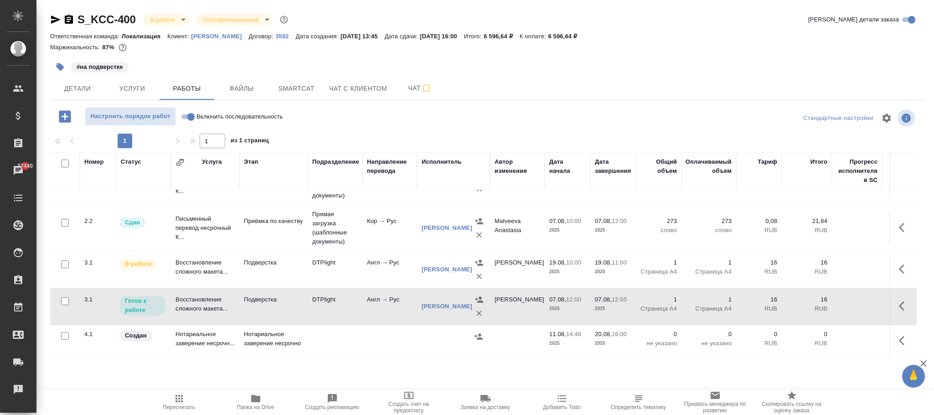
click at [190, 115] on input "Включить последовательность" at bounding box center [191, 116] width 33 height 11
checkbox input "true"
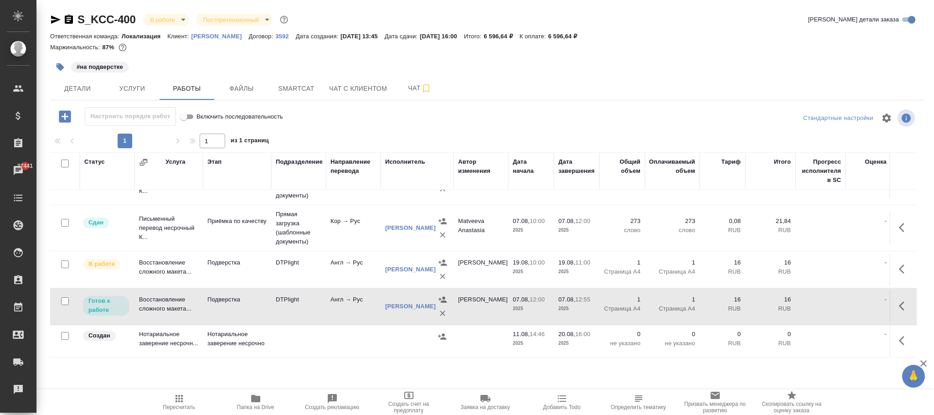
click at [180, 402] on icon "button" at bounding box center [179, 398] width 11 height 11
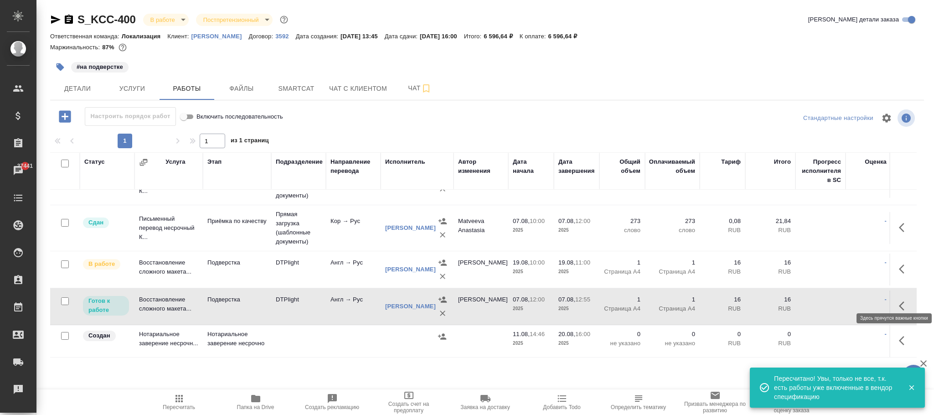
click at [899, 301] on icon "button" at bounding box center [901, 305] width 5 height 9
click at [832, 300] on icon "button" at bounding box center [837, 305] width 11 height 11
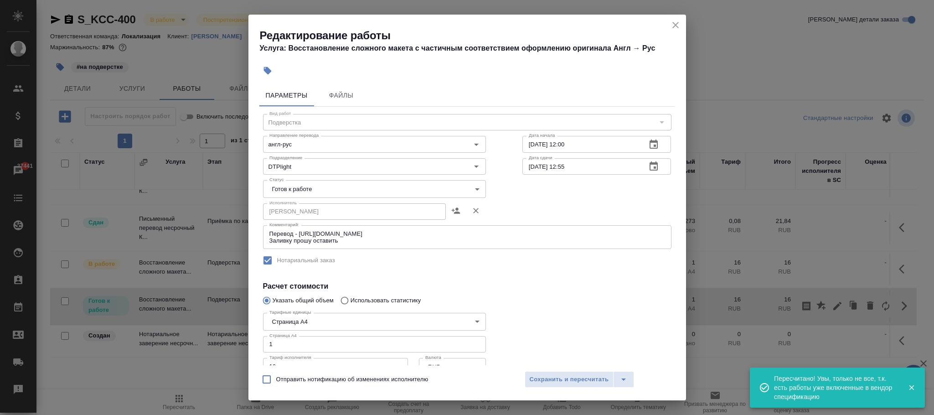
click at [305, 189] on body "🙏 .cls-1 fill:#fff; AWATERA Фокина Наталья n.fokina Клиенты Спецификации Заказы…" at bounding box center [467, 207] width 934 height 415
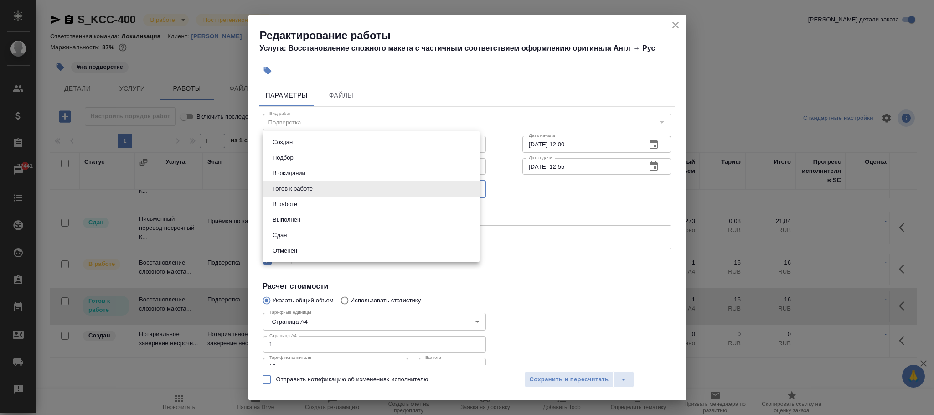
click at [299, 234] on li "Сдан" at bounding box center [370, 234] width 217 height 15
type input "closed"
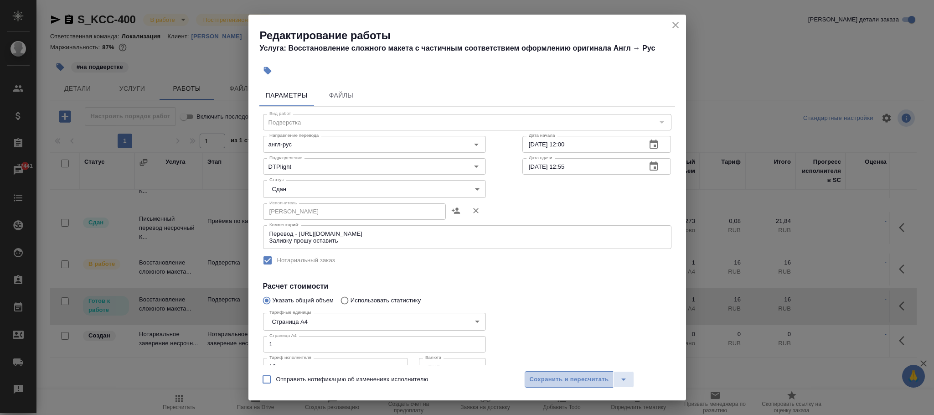
click at [577, 381] on span "Сохранить и пересчитать" at bounding box center [569, 379] width 79 height 10
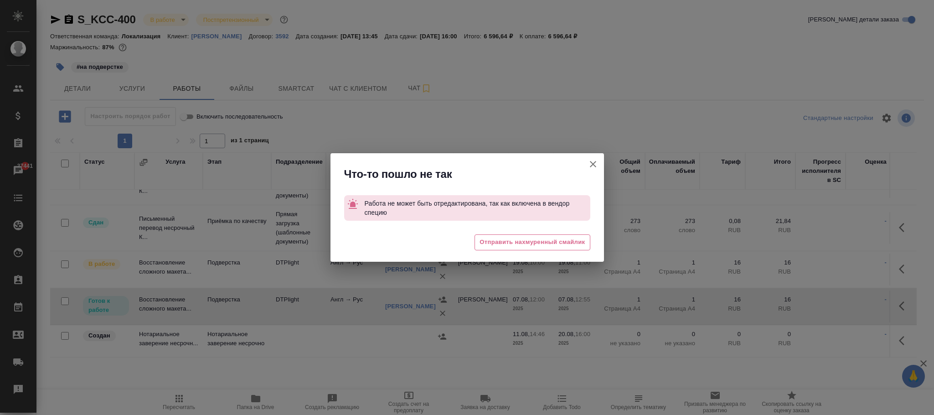
click at [593, 164] on icon "button" at bounding box center [592, 164] width 11 height 11
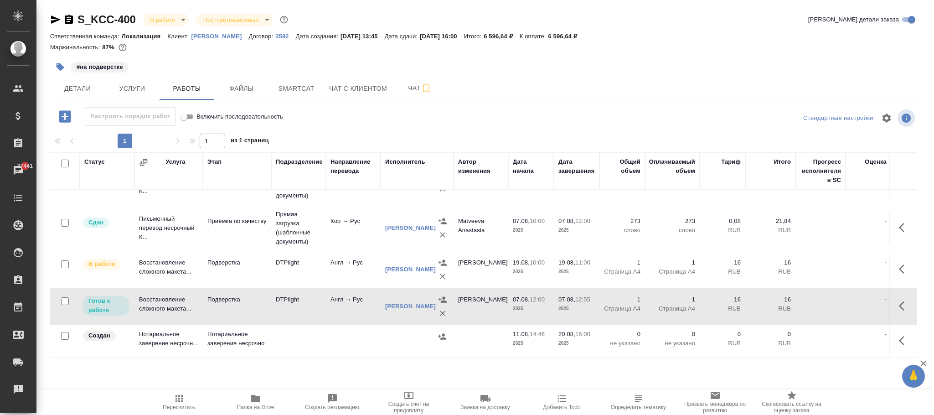
click at [398, 303] on link "Зубакова Виктория" at bounding box center [410, 306] width 51 height 7
click at [191, 119] on input "Включить последовательность" at bounding box center [183, 116] width 33 height 11
checkbox input "false"
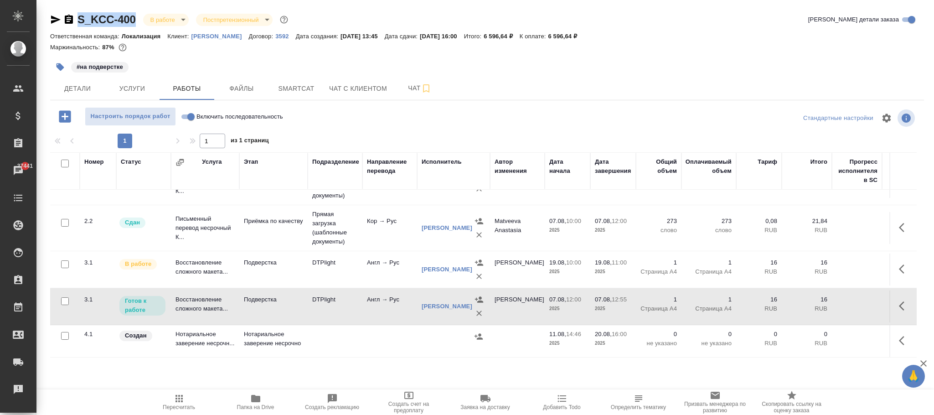
drag, startPoint x: 134, startPoint y: 15, endPoint x: 87, endPoint y: 16, distance: 46.9
click at [85, 16] on div "S_KCC-400 В работе inProgress Постпретензионный postClaim" at bounding box center [170, 19] width 240 height 15
copy link "_KCC-400"
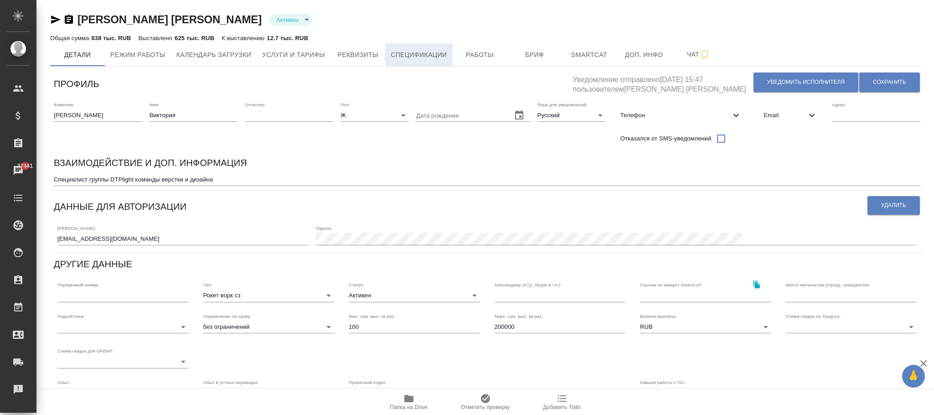
click at [420, 56] on span "Спецификации" at bounding box center [419, 54] width 56 height 11
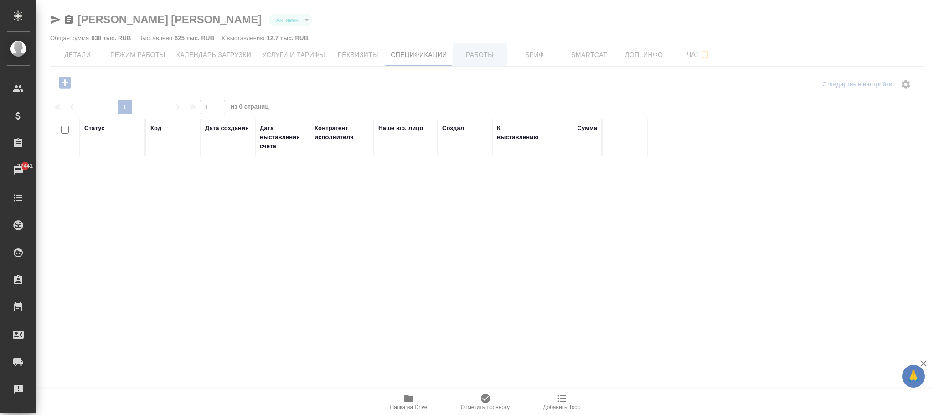
click at [485, 55] on span "Работы" at bounding box center [480, 54] width 44 height 11
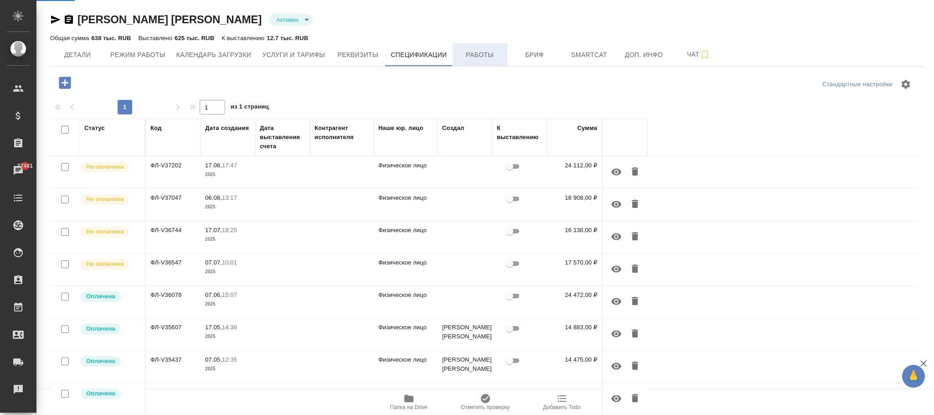
click at [484, 53] on span "Работы" at bounding box center [480, 54] width 44 height 11
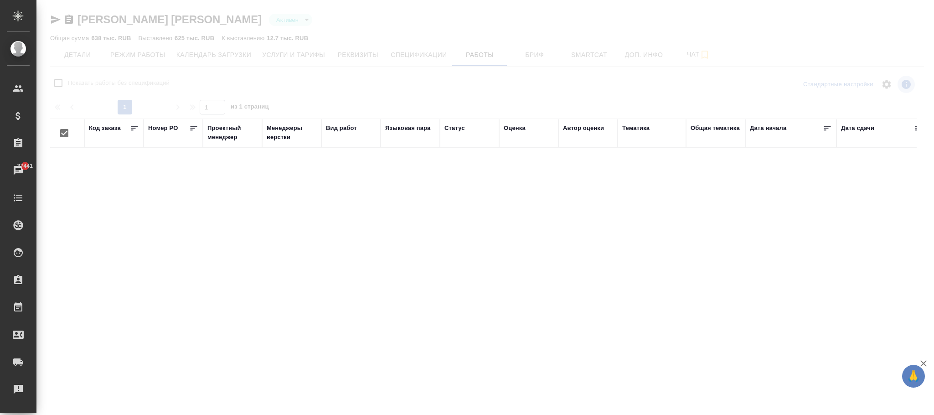
checkbox input "false"
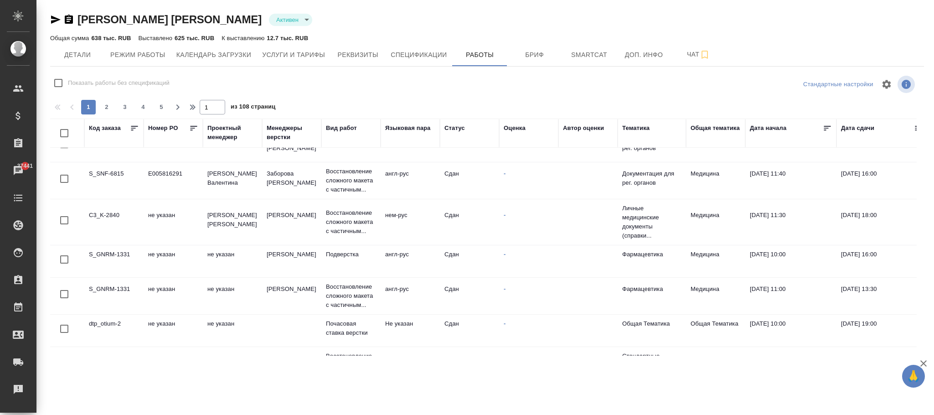
scroll to position [205, 0]
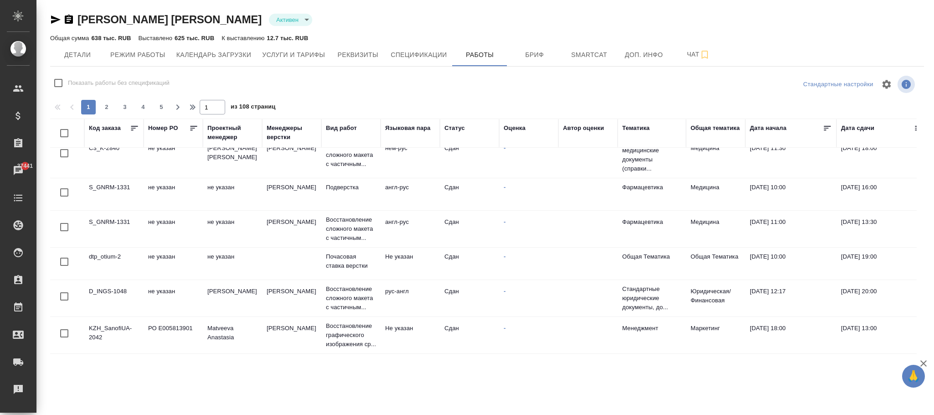
click at [103, 126] on div "Код заказа" at bounding box center [105, 127] width 32 height 9
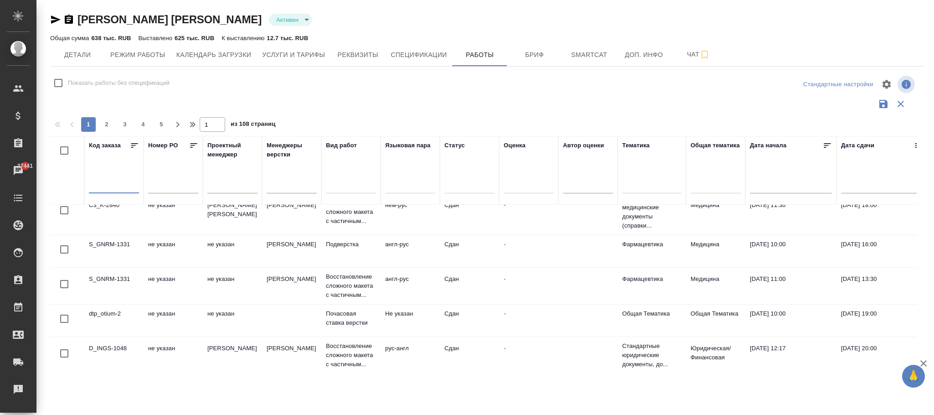
click at [111, 190] on input "text" at bounding box center [114, 186] width 50 height 13
paste input "_KCC-400"
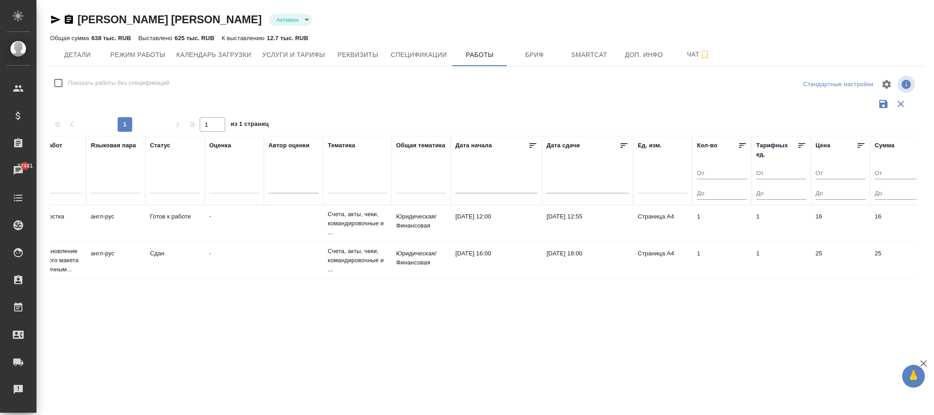
scroll to position [0, 484]
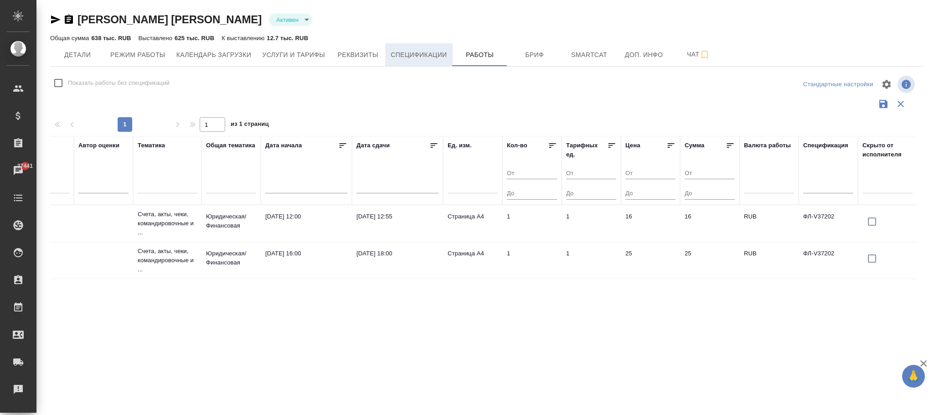
type input "_KCC-400"
click at [424, 58] on span "Спецификации" at bounding box center [419, 54] width 56 height 11
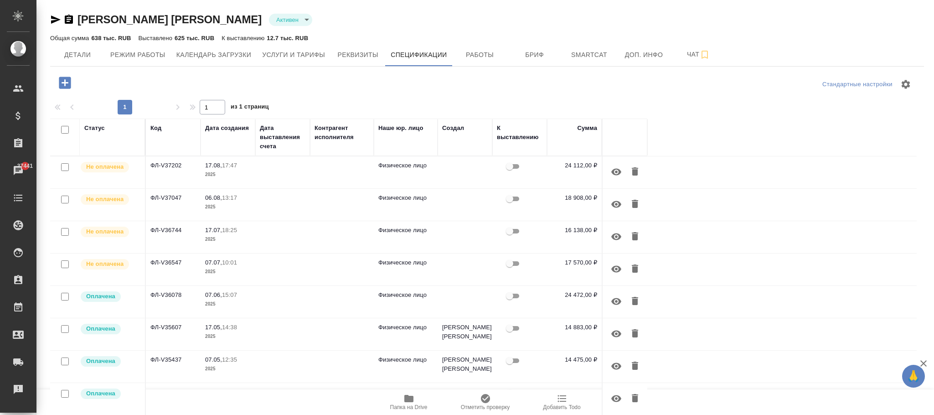
click at [285, 173] on td at bounding box center [282, 172] width 55 height 32
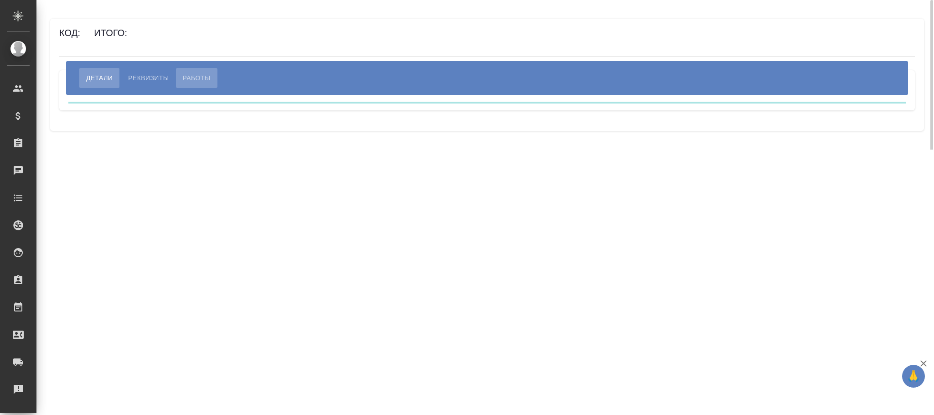
click at [197, 77] on span "Работы" at bounding box center [197, 77] width 28 height 11
select select "10"
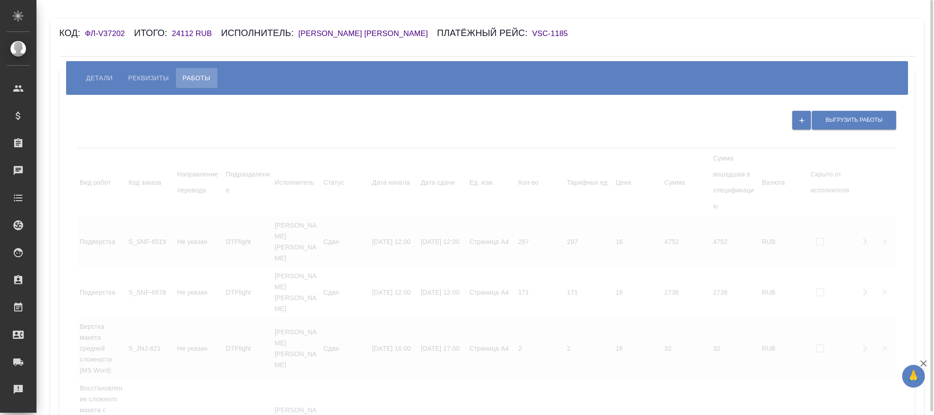
click at [197, 80] on span "Работы" at bounding box center [197, 77] width 28 height 11
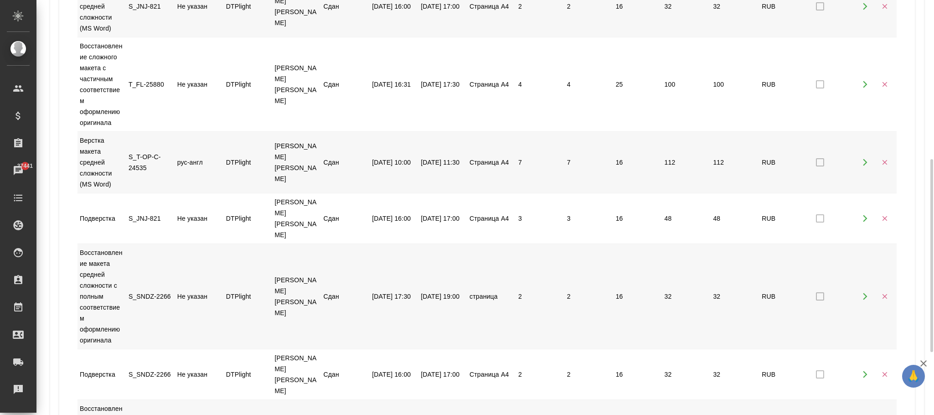
scroll to position [478, 0]
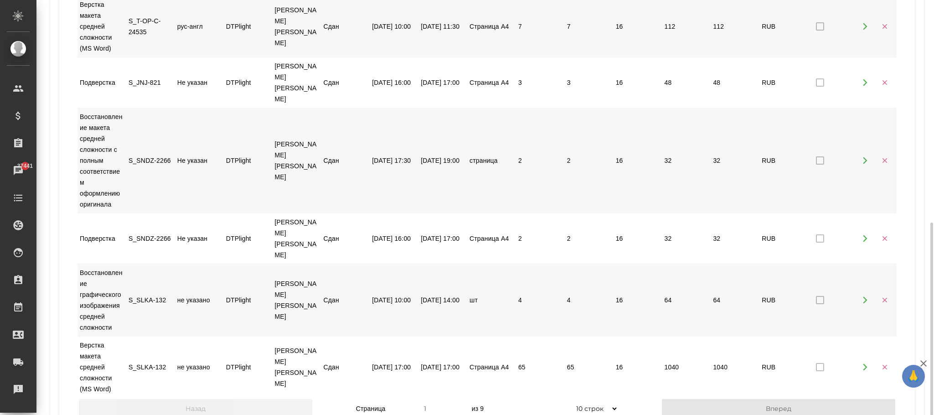
click at [610, 400] on select "5 строк 10 строк 20 строк 25 строк 50 строк 100 строк" at bounding box center [594, 408] width 47 height 16
select select "100"
click at [571, 414] on select "5 строк 10 строк 20 строк 25 строк 50 строк 100 строк" at bounding box center [594, 408] width 47 height 16
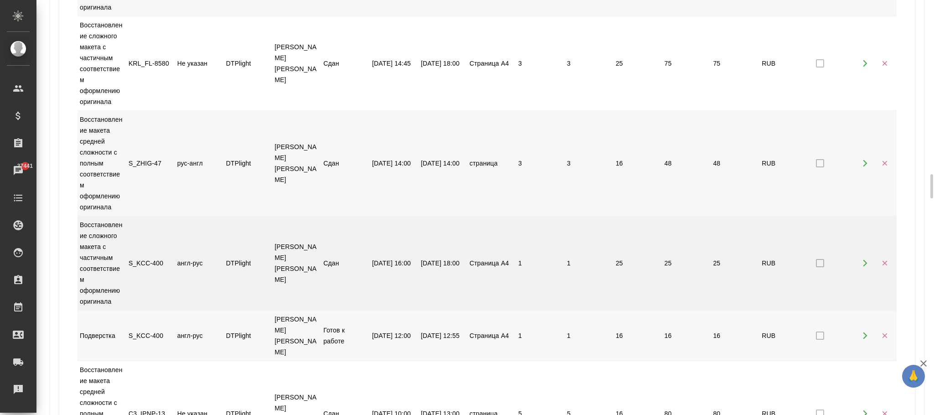
scroll to position [4032, 0]
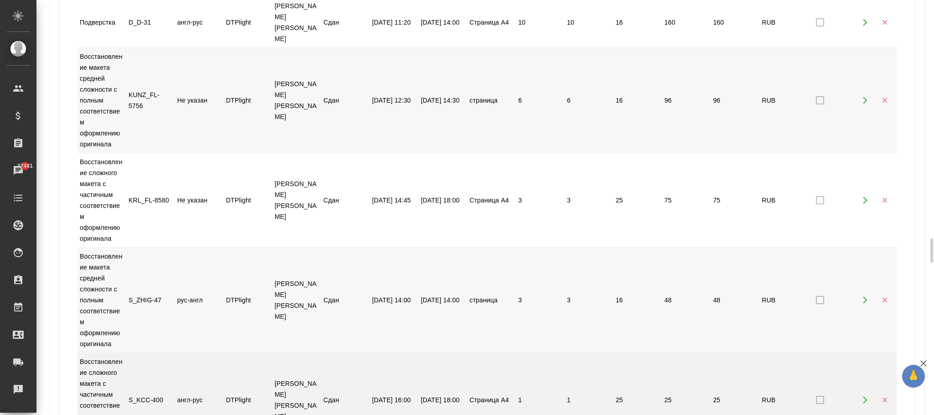
click at [886, 396] on icon "button" at bounding box center [884, 400] width 8 height 8
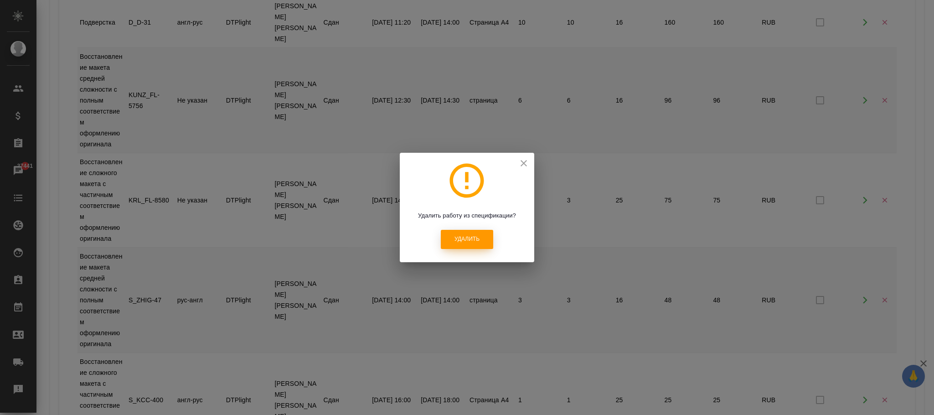
click at [466, 238] on span "Удалить" at bounding box center [466, 239] width 25 height 8
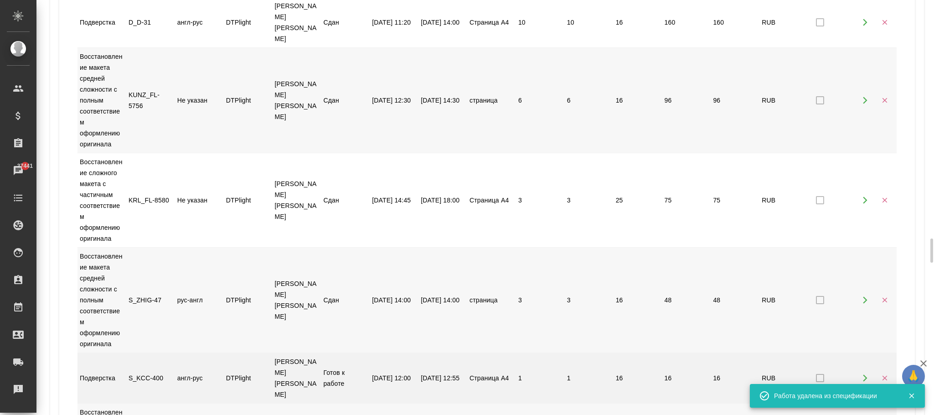
click at [886, 374] on icon "button" at bounding box center [884, 378] width 8 height 8
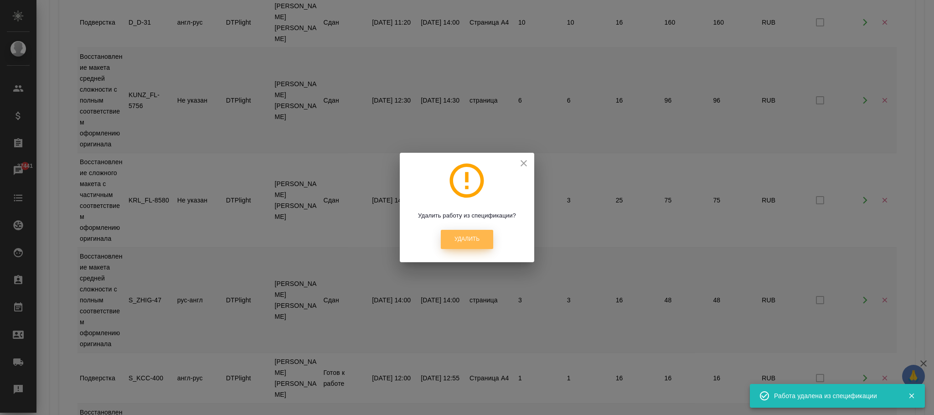
click at [465, 237] on button "Удалить" at bounding box center [467, 239] width 52 height 19
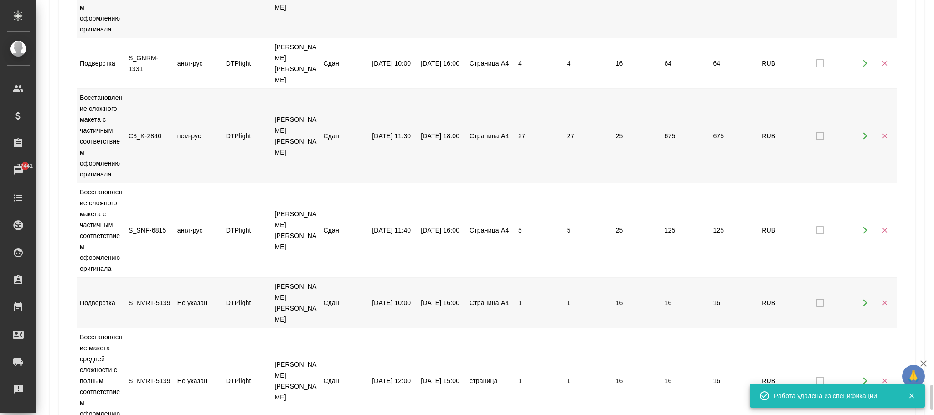
scroll to position [6517, 0]
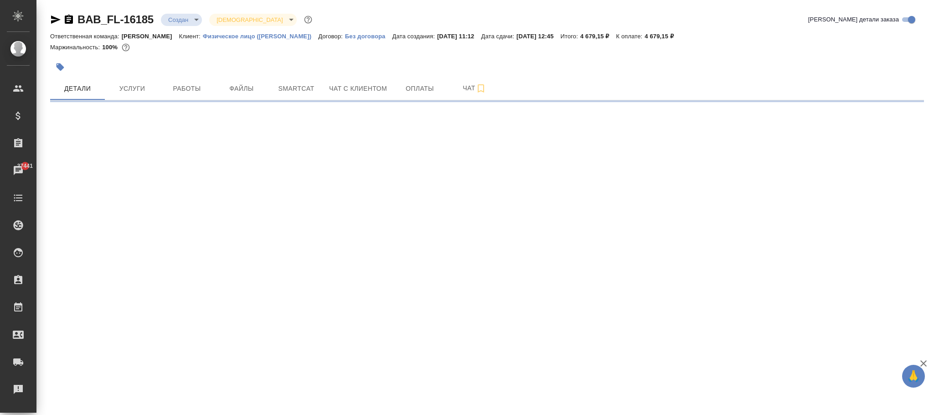
select select "RU"
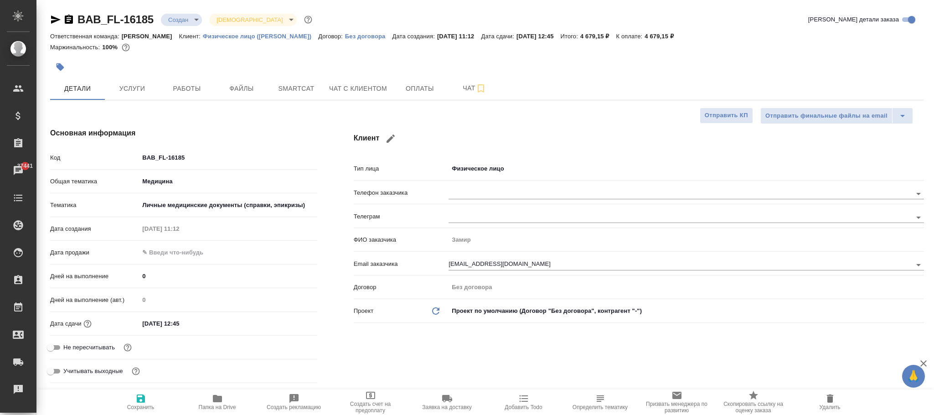
type textarea "x"
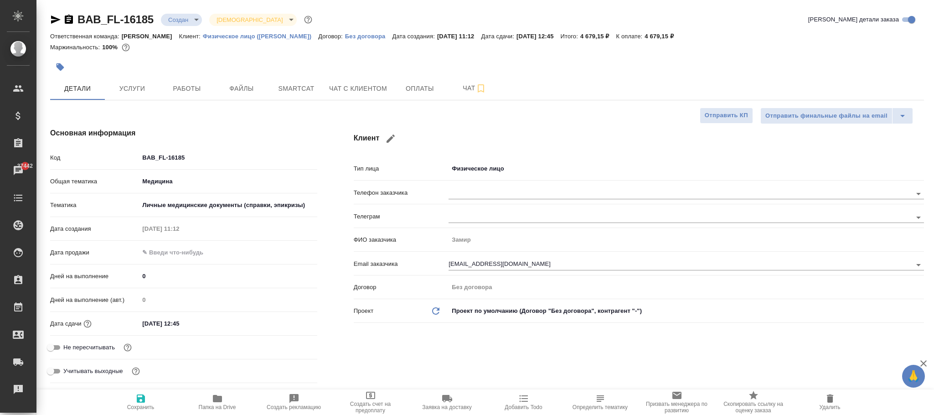
type textarea "x"
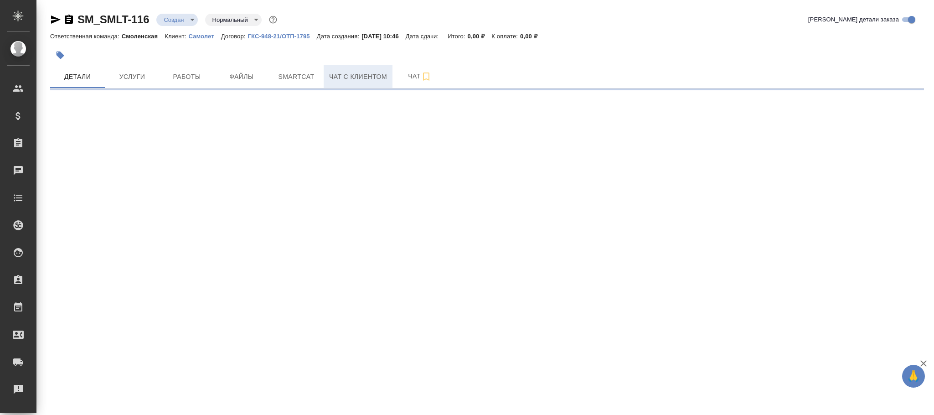
select select "RU"
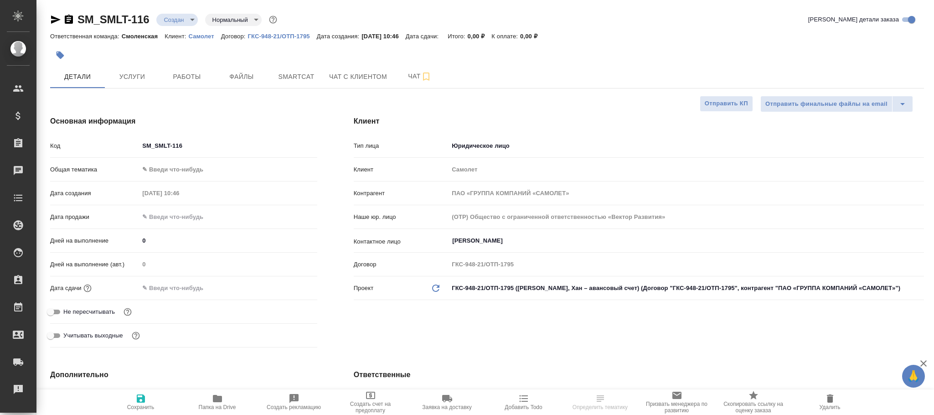
type textarea "x"
click at [208, 40] on p "Самолет" at bounding box center [204, 36] width 32 height 7
type textarea "x"
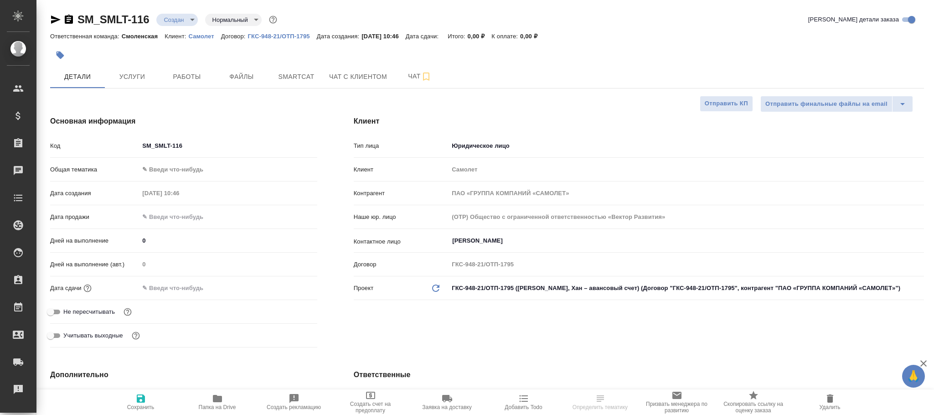
type textarea "x"
select select "RU"
type textarea "x"
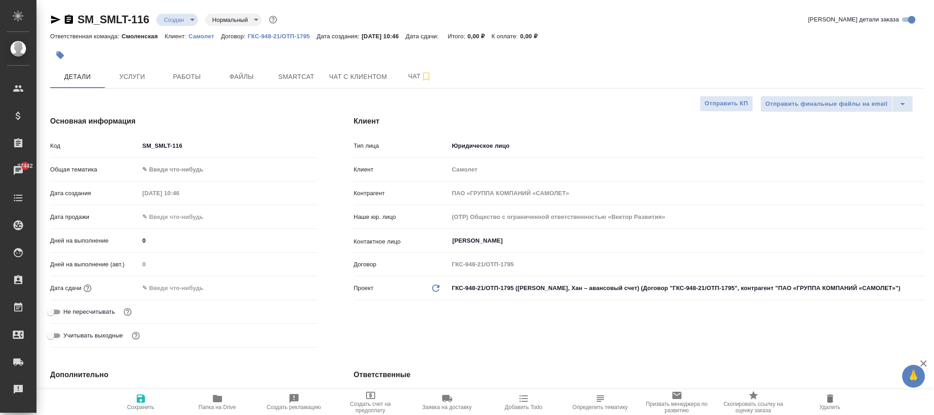
type textarea "x"
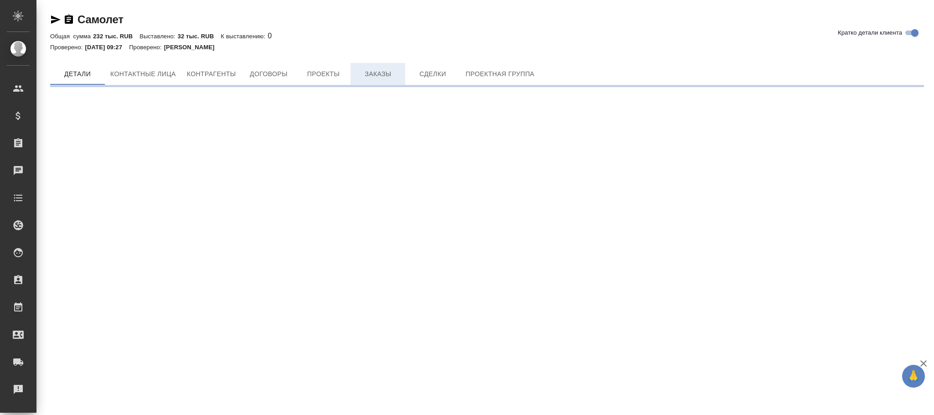
click at [386, 62] on div "Самолет [PERSON_NAME] детали клиента Общая сумма 232 тыс. RUB Выставлено: 32 ты…" at bounding box center [487, 46] width 884 height 92
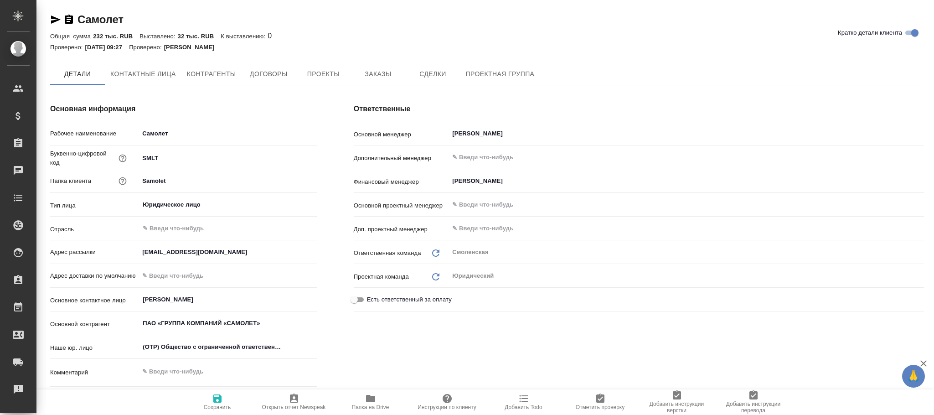
type textarea "x"
click at [375, 87] on div "Ответственные Основной менеджер [PERSON_NAME] ​ Дополнительный менеджер ​ Финан…" at bounding box center [638, 272] width 607 height 375
type textarea "x"
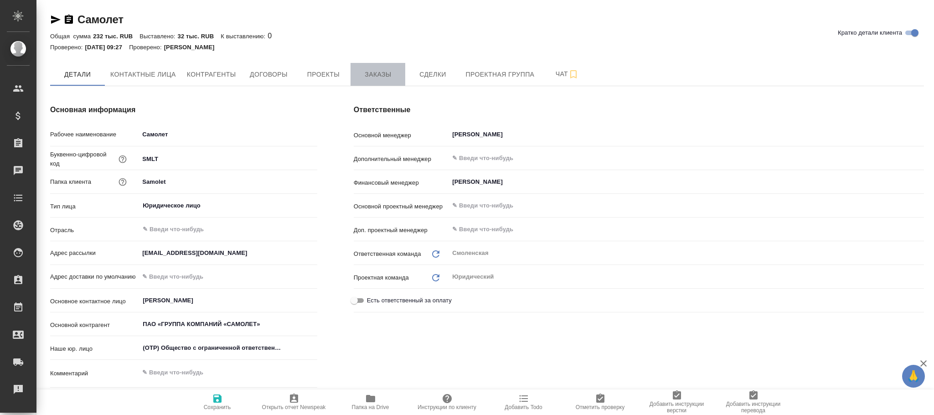
click at [377, 76] on span "Заказы" at bounding box center [378, 74] width 44 height 11
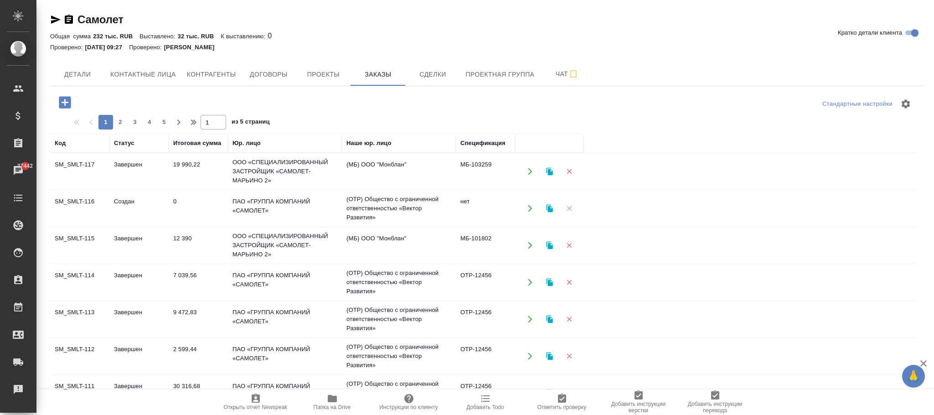
click at [573, 209] on button "button" at bounding box center [569, 208] width 19 height 19
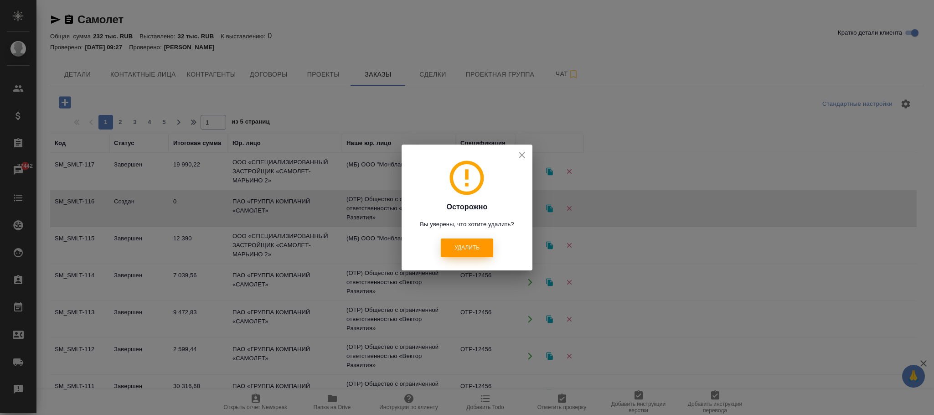
click at [468, 245] on span "Удалить" at bounding box center [466, 248] width 25 height 8
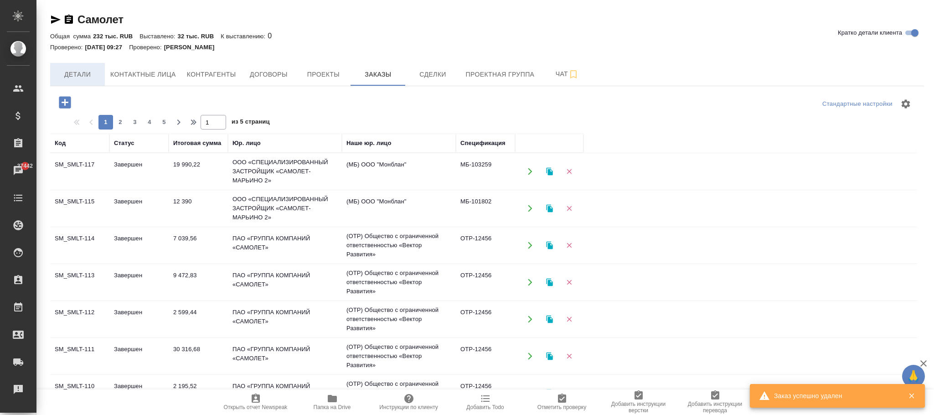
click at [77, 75] on span "Детали" at bounding box center [78, 74] width 44 height 11
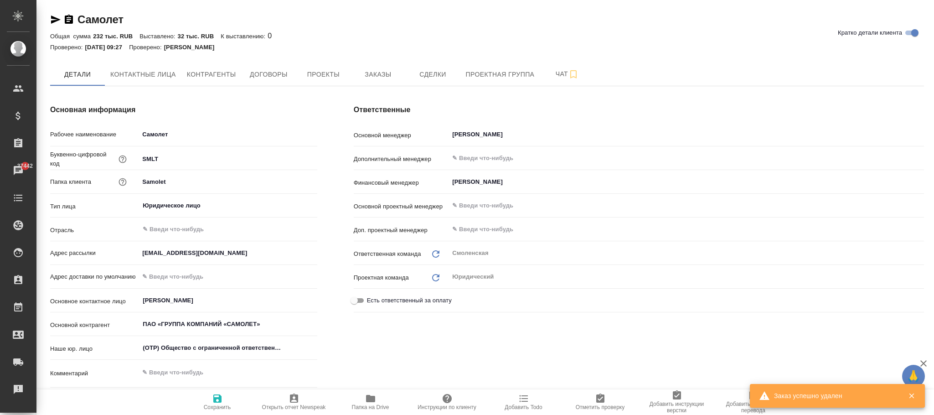
type textarea "x"
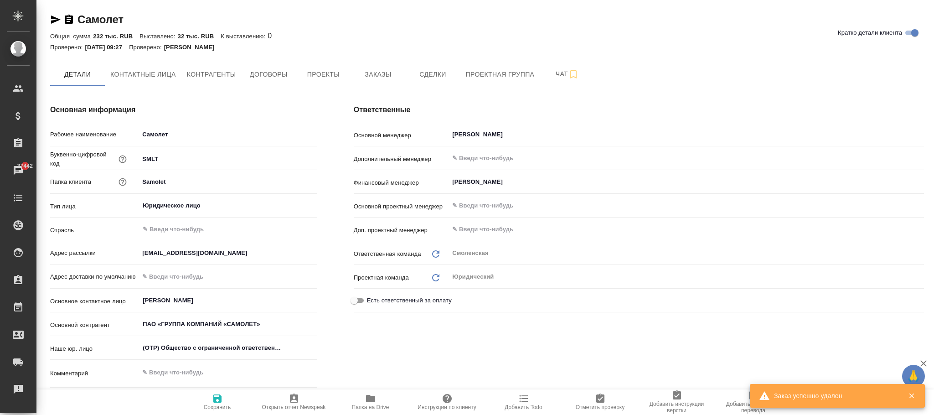
type textarea "x"
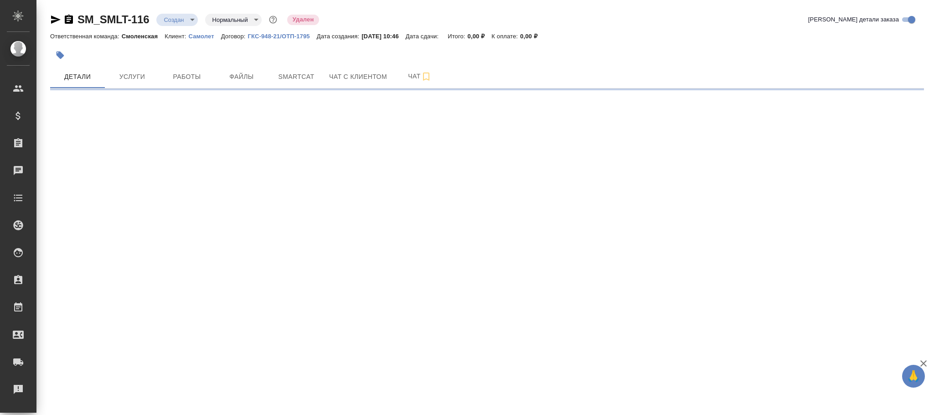
select select "RU"
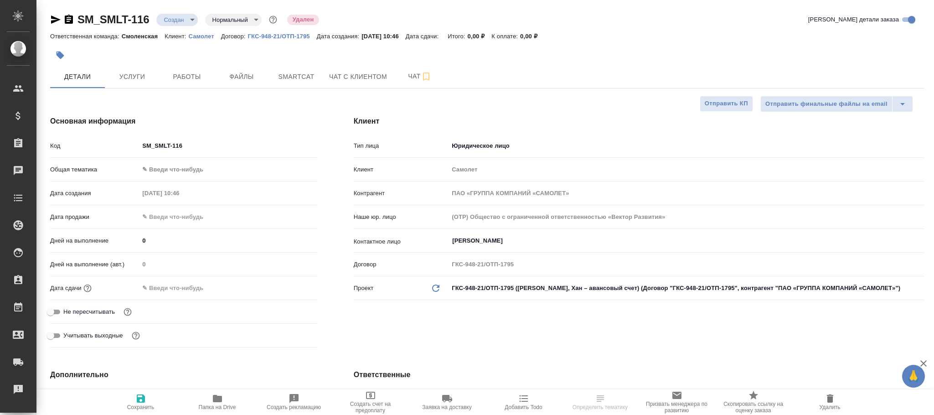
type textarea "x"
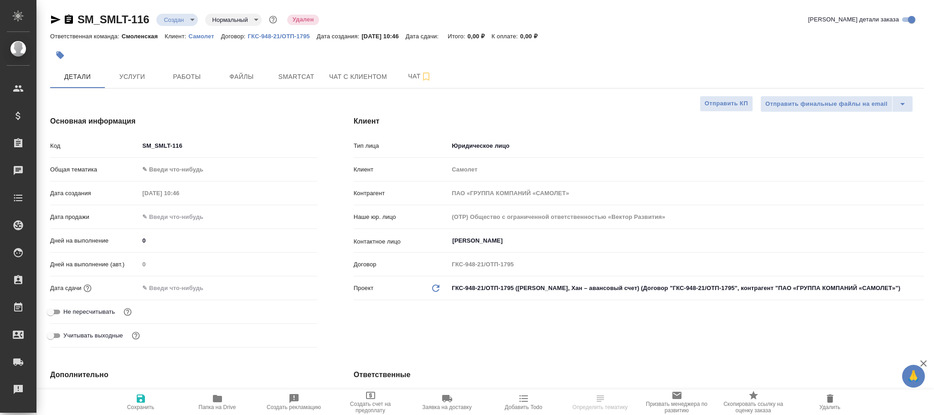
type textarea "x"
select select "RU"
type textarea "x"
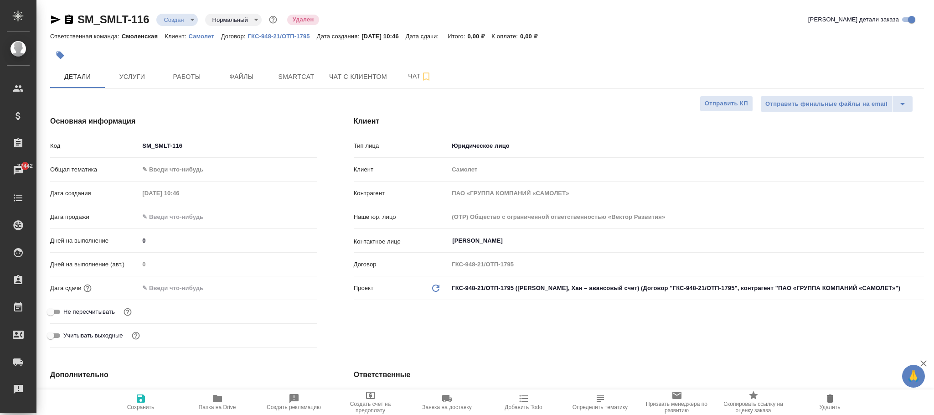
type textarea "x"
